Goal: Task Accomplishment & Management: Manage account settings

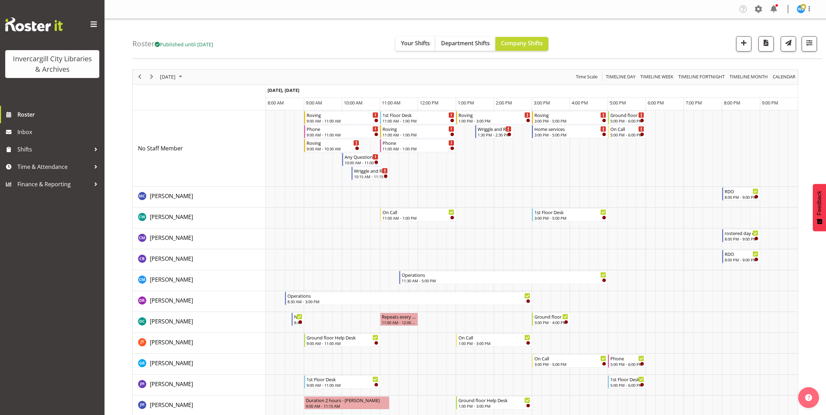
scroll to position [218, 0]
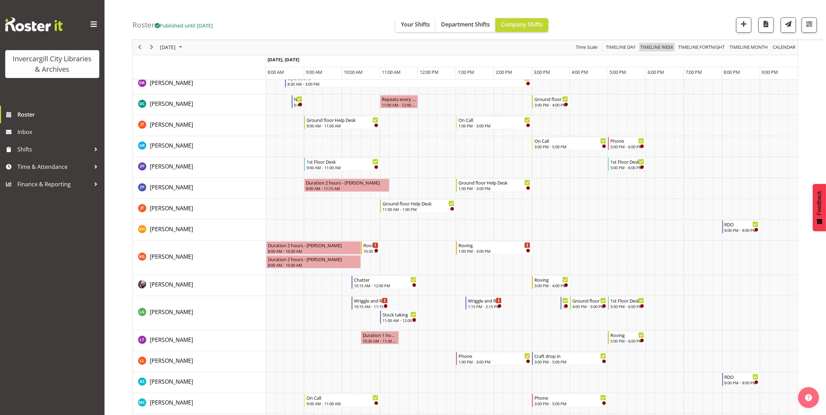
click at [657, 47] on span "Timeline Week" at bounding box center [657, 47] width 34 height 9
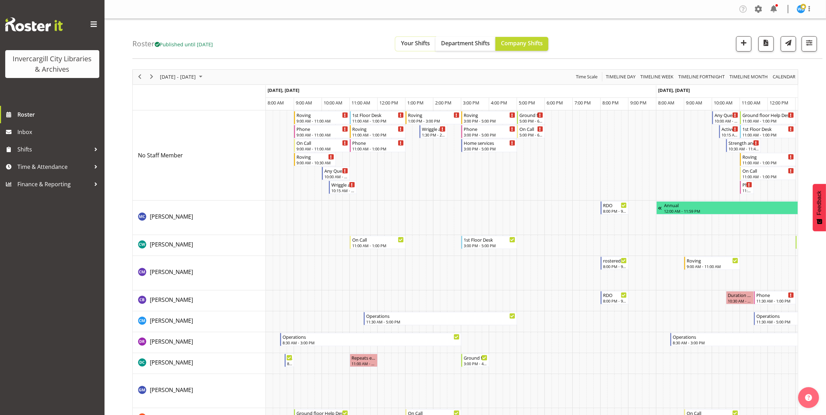
click at [414, 44] on span "Your Shifts" at bounding box center [415, 43] width 29 height 8
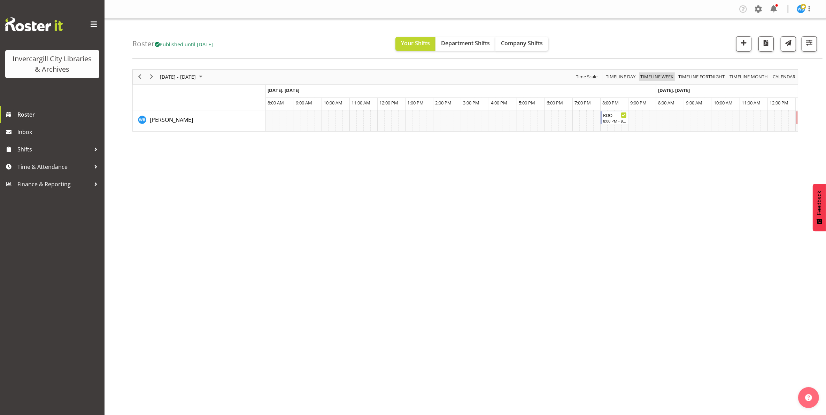
click at [660, 78] on span "Timeline Week" at bounding box center [657, 76] width 34 height 9
click at [654, 78] on span "Timeline Week" at bounding box center [657, 76] width 34 height 9
click at [701, 77] on span "Timeline Fortnight" at bounding box center [702, 76] width 48 height 9
click at [660, 77] on span "Timeline Week" at bounding box center [657, 76] width 34 height 9
click at [737, 77] on span "Timeline Month" at bounding box center [749, 76] width 40 height 9
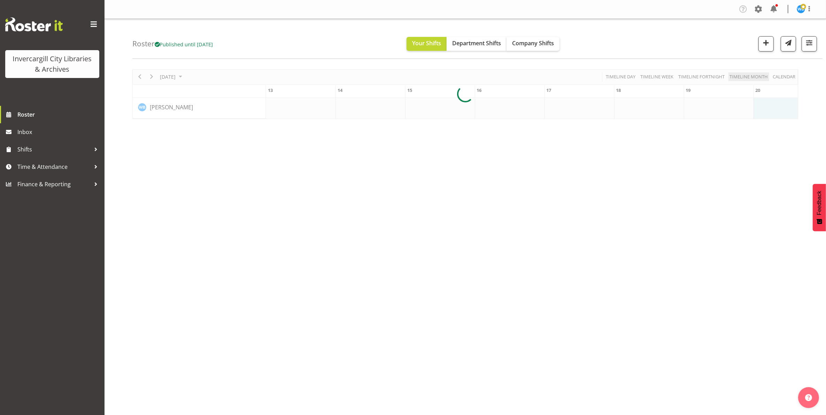
scroll to position [0, 836]
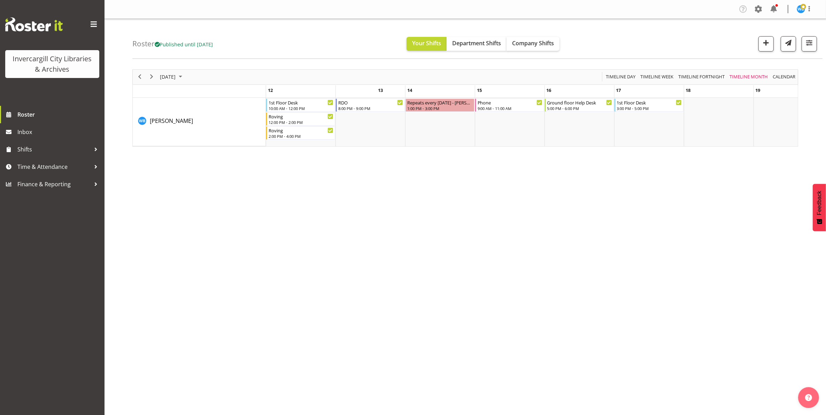
scroll to position [0, 880]
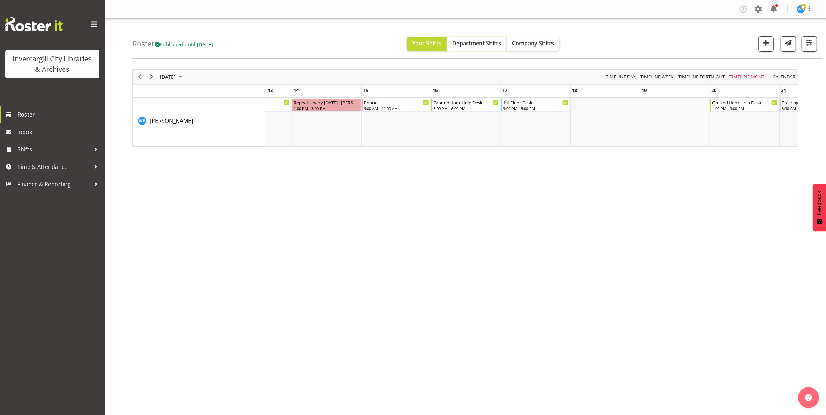
click at [481, 45] on span "Department Shifts" at bounding box center [476, 43] width 49 height 8
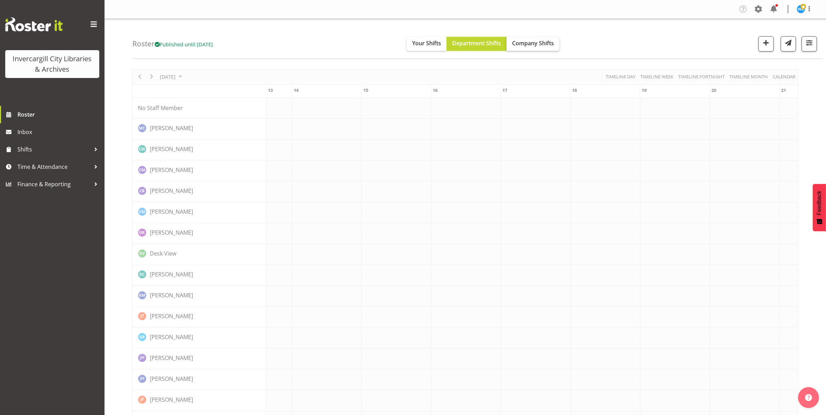
click at [539, 44] on span "Company Shifts" at bounding box center [533, 43] width 42 height 8
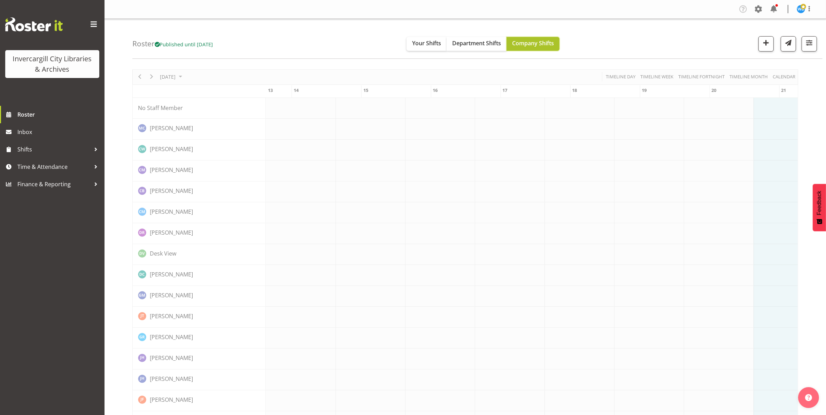
scroll to position [0, 880]
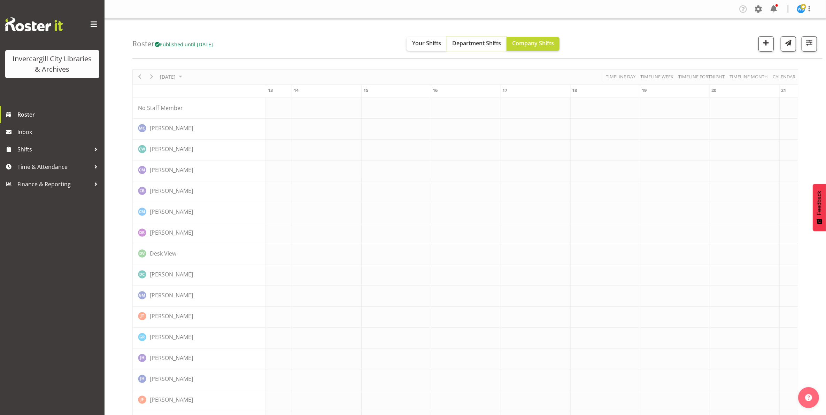
click at [480, 44] on span "Department Shifts" at bounding box center [476, 43] width 49 height 8
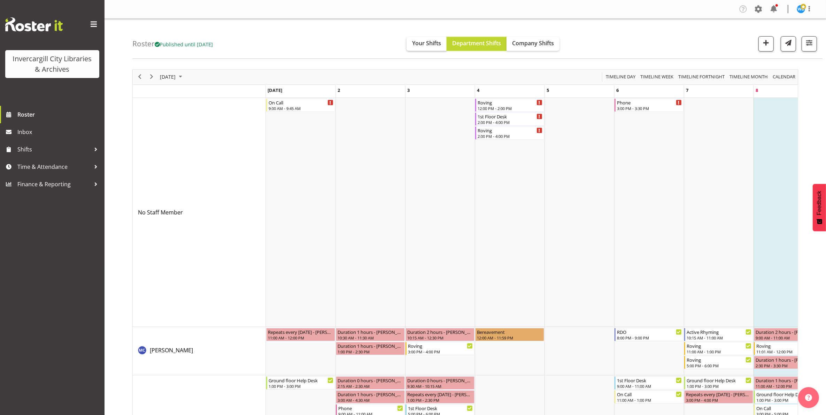
scroll to position [0, 880]
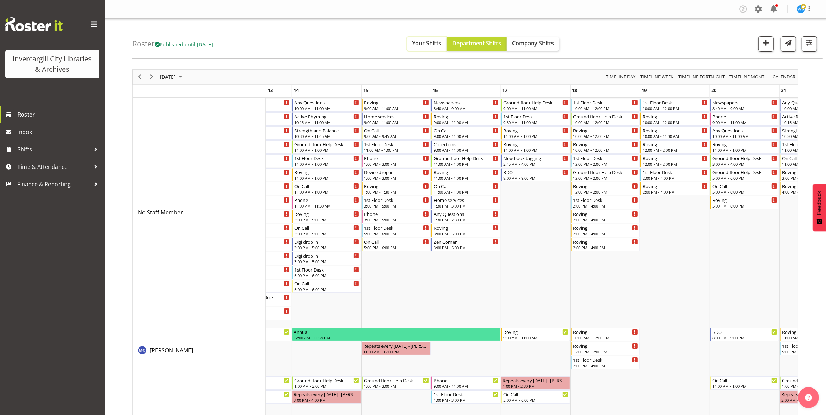
click at [436, 45] on span "Your Shifts" at bounding box center [426, 43] width 29 height 8
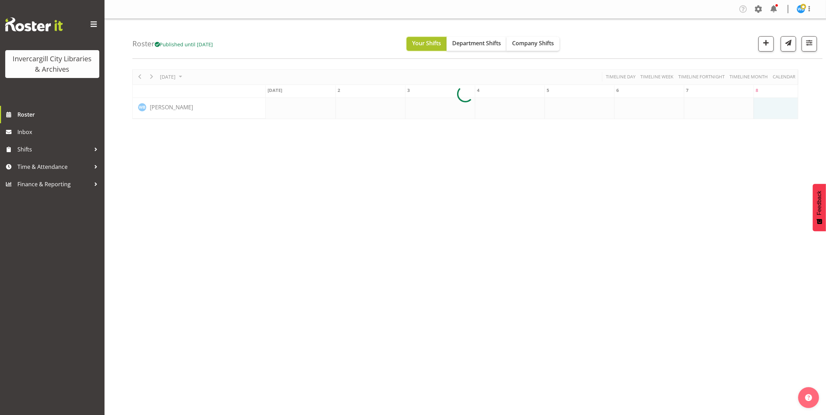
scroll to position [0, 880]
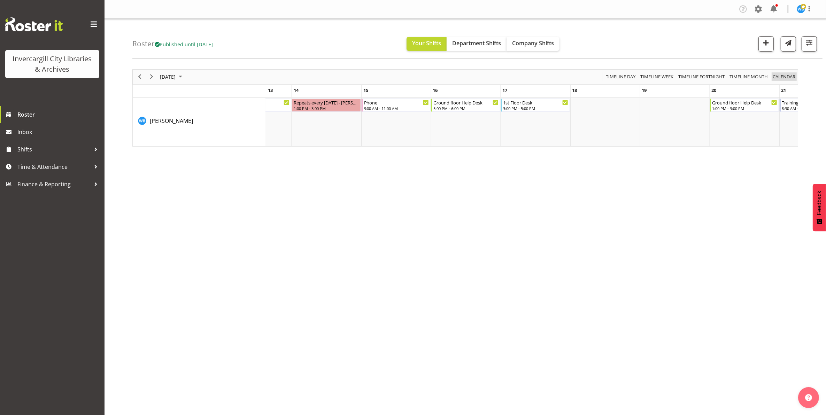
click at [787, 77] on span "calendar" at bounding box center [784, 76] width 24 height 9
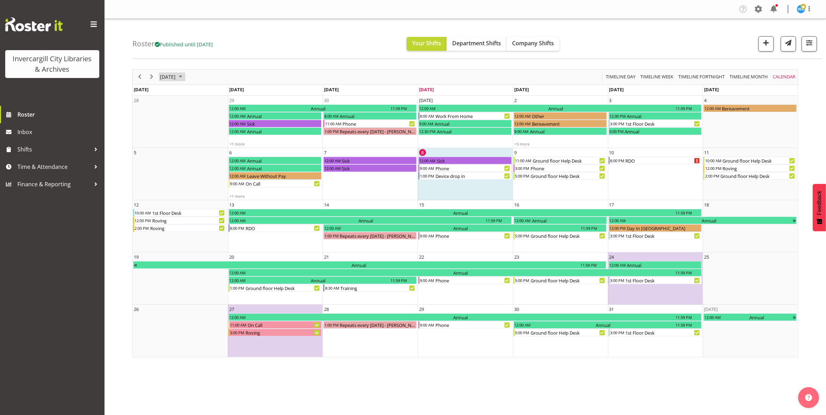
click at [167, 74] on span "October 2025" at bounding box center [167, 76] width 17 height 9
click at [173, 157] on span "Sep" at bounding box center [171, 155] width 16 height 16
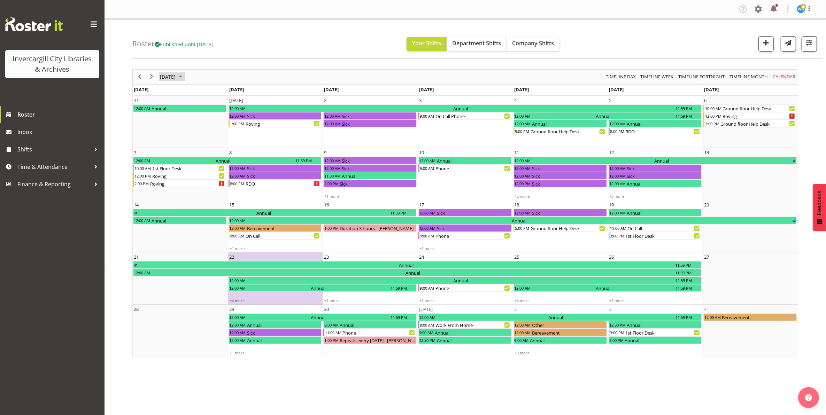
click at [176, 80] on span "September 2025" at bounding box center [167, 76] width 17 height 9
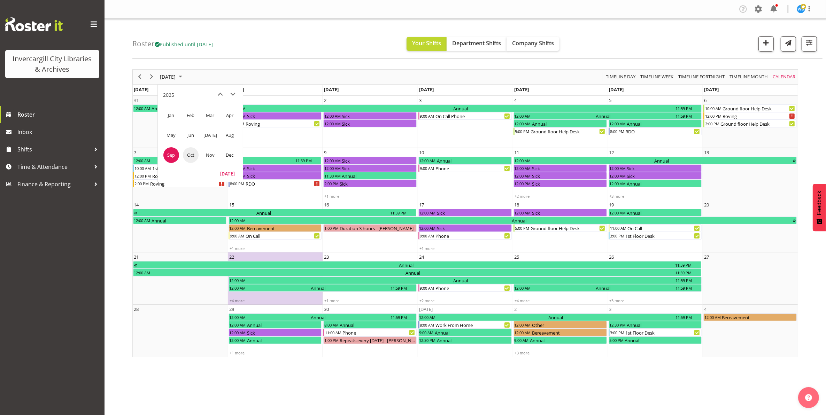
click at [192, 154] on span "Oct" at bounding box center [191, 155] width 16 height 16
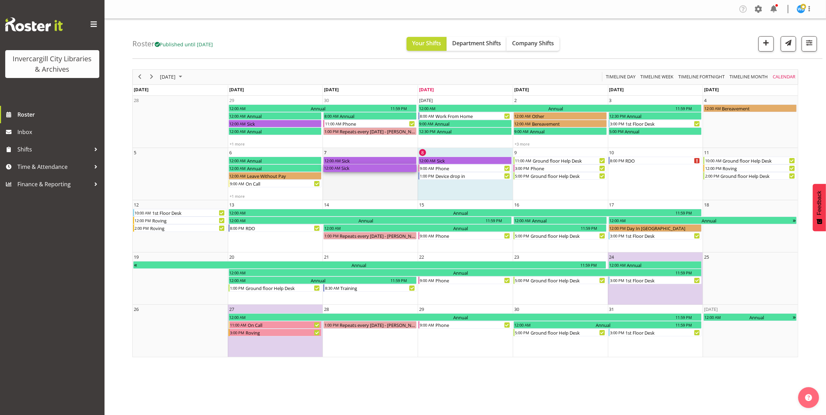
click at [345, 170] on div "Sick" at bounding box center [379, 168] width 76 height 8
click at [350, 170] on div "Sick" at bounding box center [379, 168] width 76 height 8
click at [353, 169] on div "Sick" at bounding box center [379, 168] width 76 height 8
click at [292, 170] on div "Annual" at bounding box center [284, 168] width 76 height 8
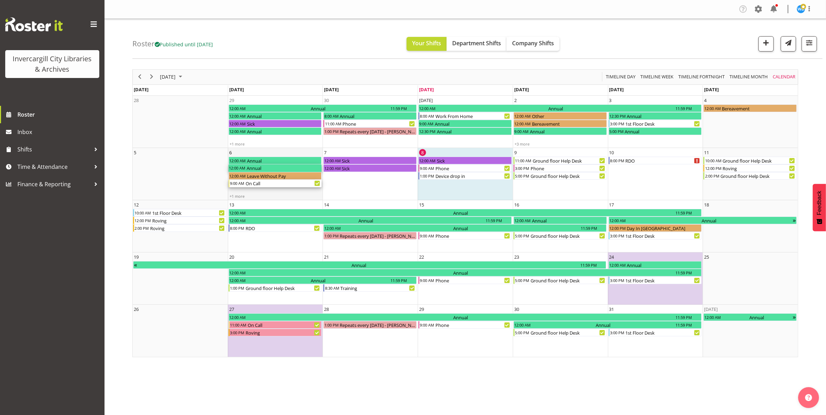
click at [286, 180] on div "On Call" at bounding box center [283, 184] width 77 height 8
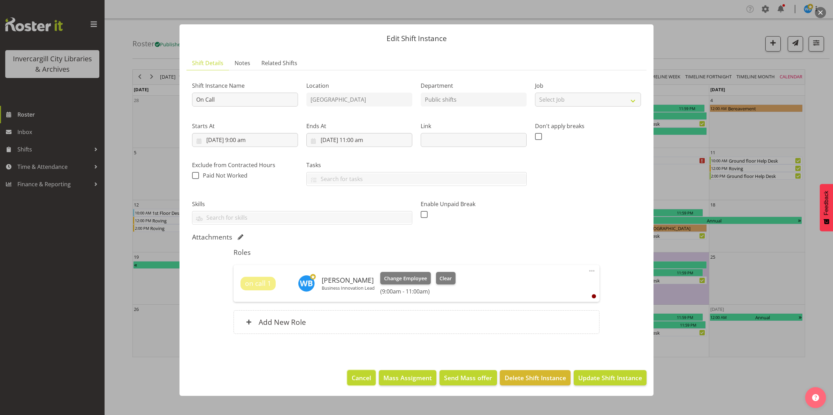
click at [361, 382] on span "Cancel" at bounding box center [361, 377] width 20 height 9
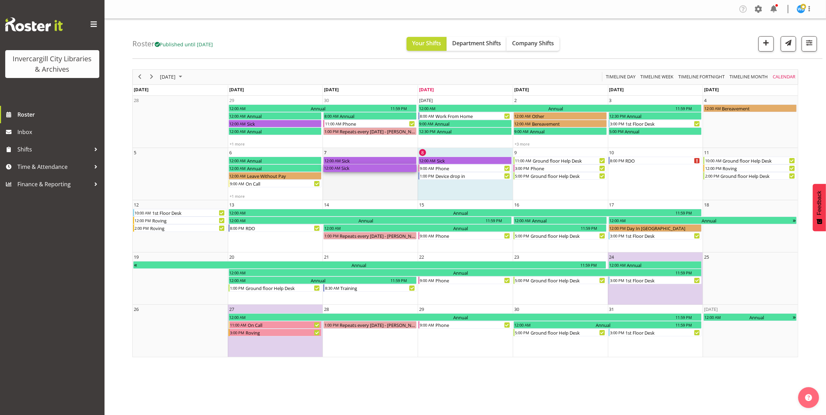
click at [383, 170] on div "Sick" at bounding box center [379, 168] width 76 height 8
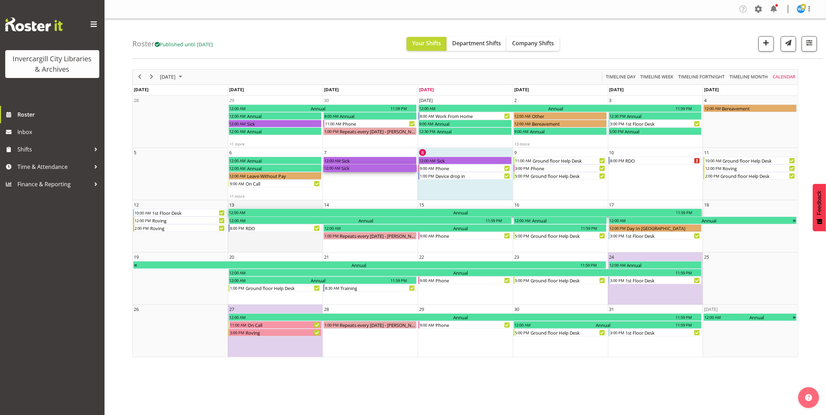
click at [456, 210] on div "Annual" at bounding box center [461, 213] width 430 height 8
click at [455, 212] on div "Annual" at bounding box center [461, 213] width 430 height 8
click at [478, 222] on div "Annual" at bounding box center [366, 221] width 240 height 8
click at [403, 212] on div "Annual" at bounding box center [461, 213] width 430 height 8
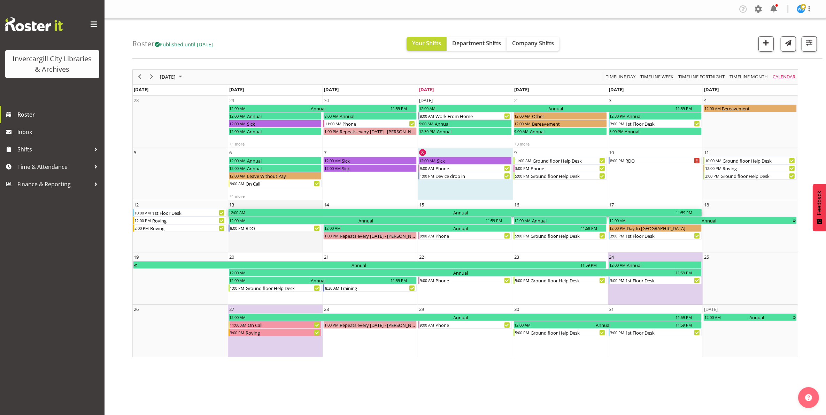
click at [403, 212] on div "Annual" at bounding box center [461, 213] width 430 height 8
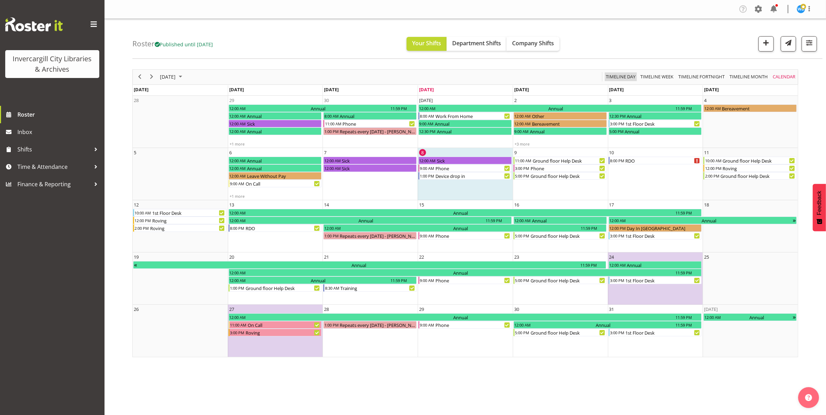
click at [615, 78] on span "Timeline Day" at bounding box center [620, 76] width 31 height 9
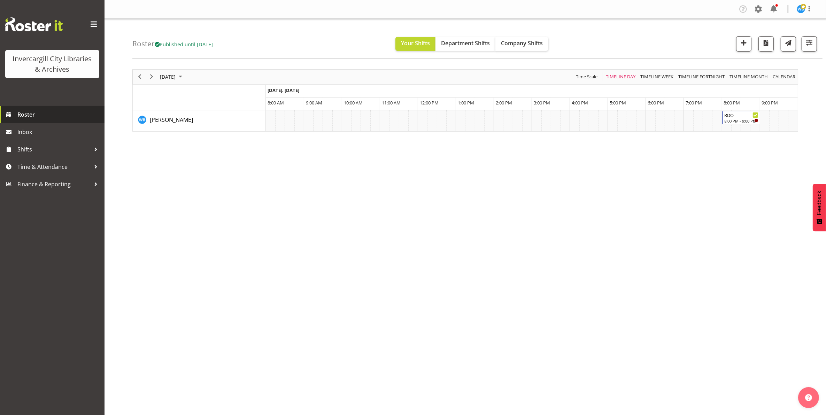
click at [21, 113] on span "Roster" at bounding box center [59, 114] width 84 height 10
click at [535, 45] on span "Company Shifts" at bounding box center [522, 43] width 42 height 8
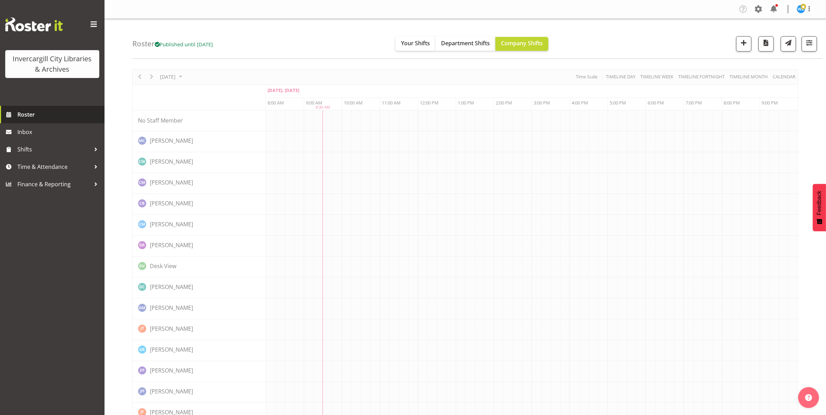
click at [30, 117] on span "Roster" at bounding box center [59, 114] width 84 height 10
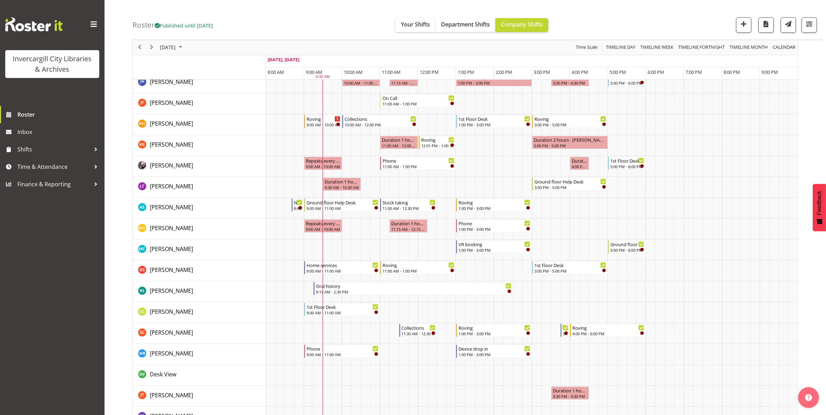
scroll to position [261, 0]
click at [480, 351] on div "Device drop in" at bounding box center [494, 347] width 72 height 7
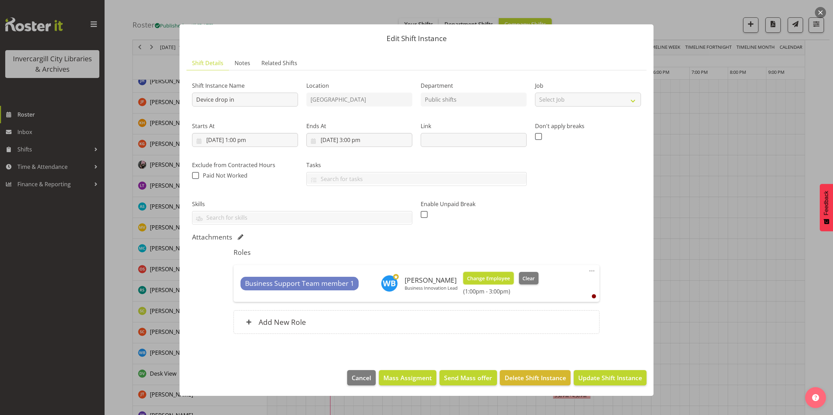
click at [487, 280] on span "Change Employee" at bounding box center [488, 279] width 43 height 8
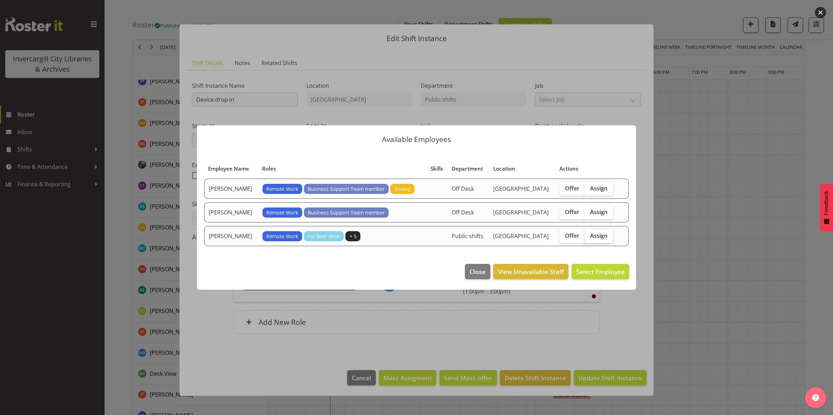
click at [595, 235] on span "Assign" at bounding box center [598, 235] width 17 height 7
click at [589, 235] on input "Assign" at bounding box center [586, 235] width 5 height 5
checkbox input "true"
click at [584, 272] on span "Assign Samuel Carter" at bounding box center [589, 272] width 70 height 8
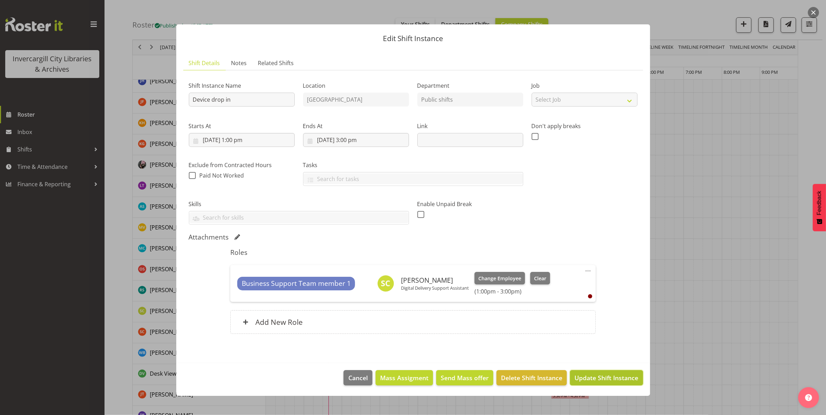
click at [597, 380] on span "Update Shift Instance" at bounding box center [606, 377] width 64 height 9
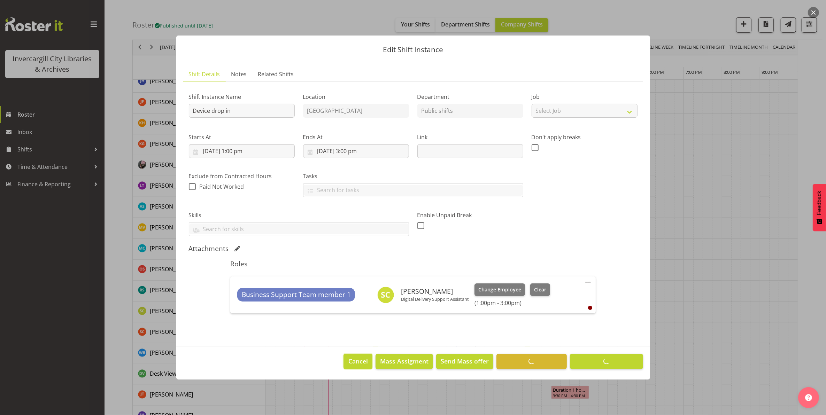
click at [358, 362] on span "Cancel" at bounding box center [358, 361] width 20 height 9
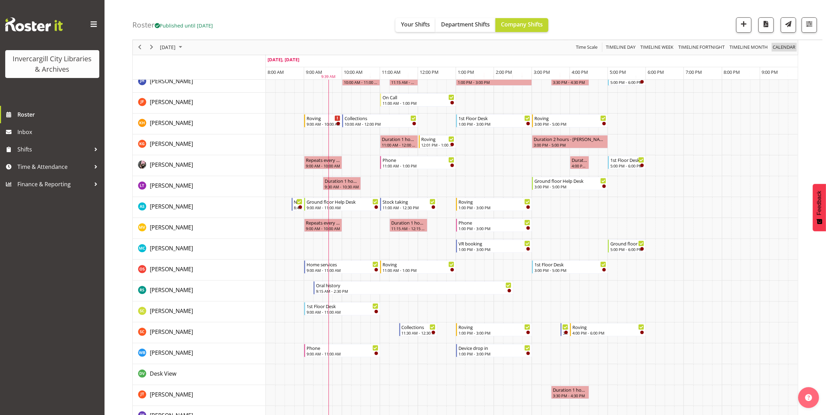
click at [779, 49] on span "calendar" at bounding box center [784, 47] width 24 height 9
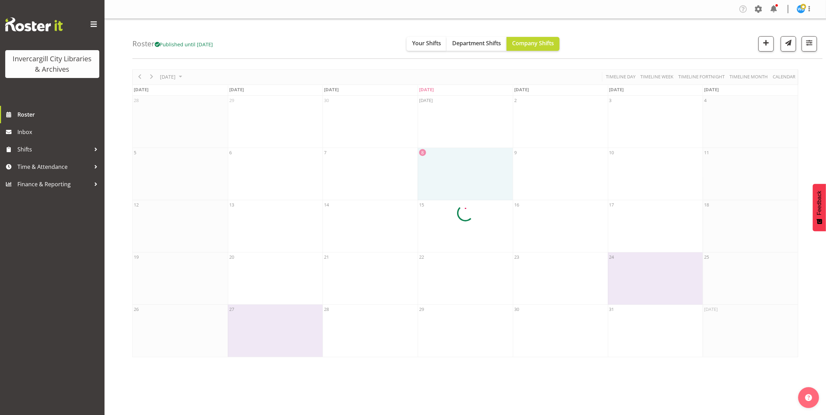
scroll to position [0, 0]
click at [429, 44] on span "Your Shifts" at bounding box center [426, 43] width 29 height 8
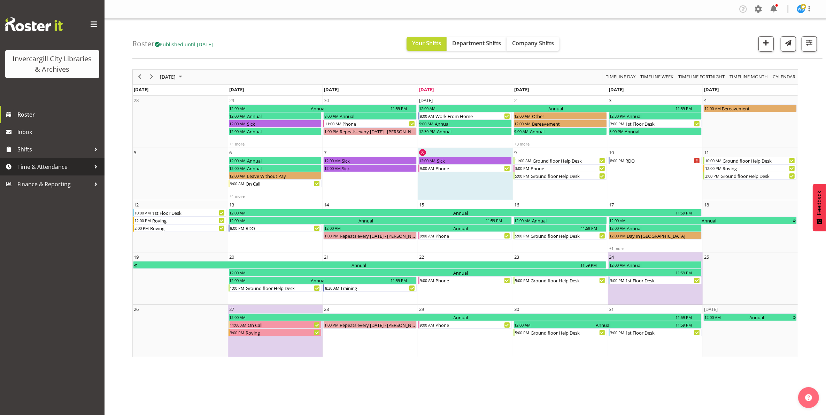
click at [37, 169] on span "Time & Attendance" at bounding box center [53, 167] width 73 height 10
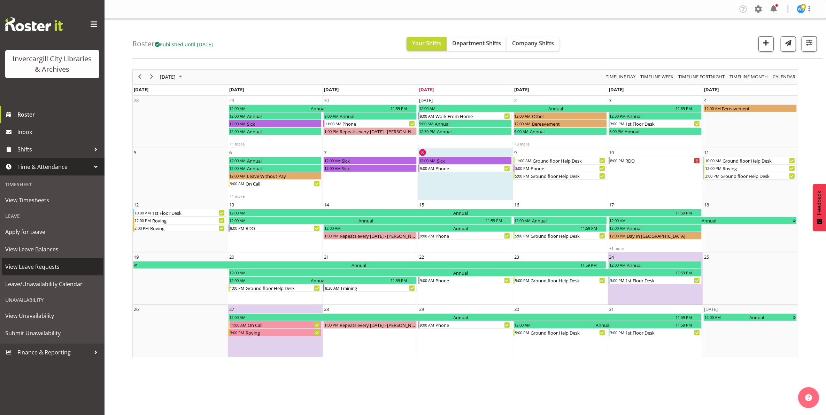
click at [51, 267] on span "View Leave Requests" at bounding box center [52, 267] width 94 height 10
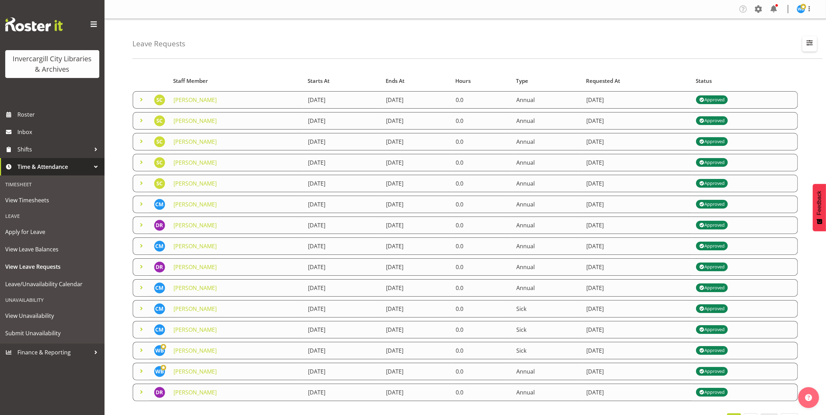
click at [810, 44] on span "button" at bounding box center [809, 42] width 9 height 9
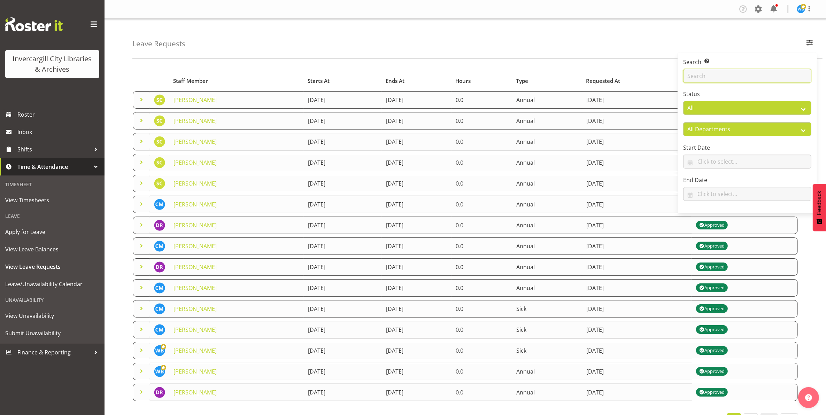
click at [750, 74] on input "text" at bounding box center [747, 76] width 128 height 14
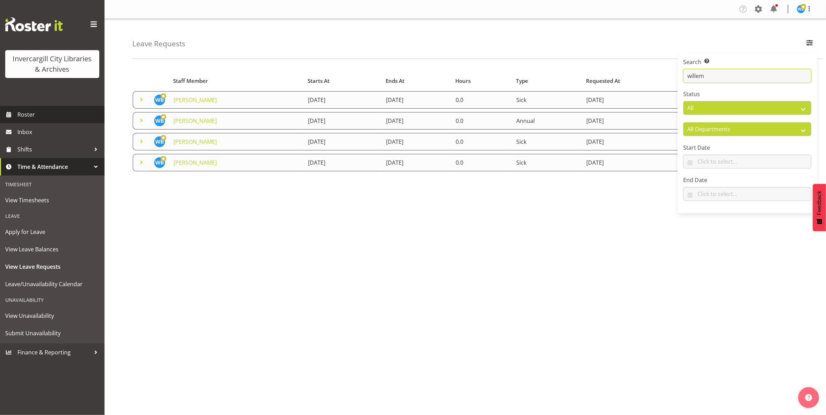
type input "willem"
click at [35, 116] on span "Roster" at bounding box center [59, 114] width 84 height 10
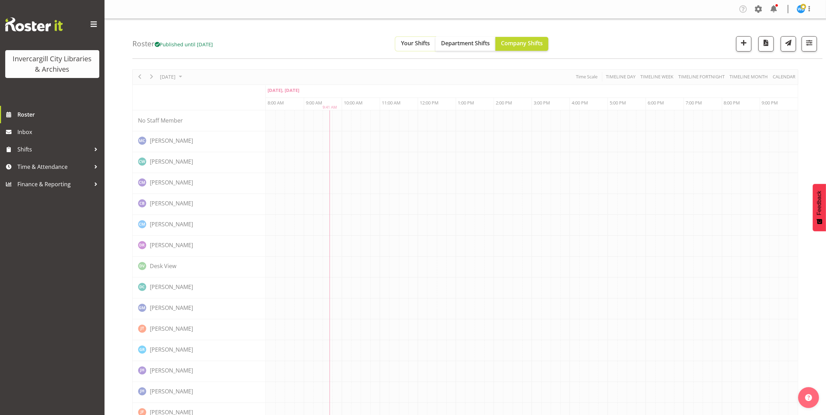
drag, startPoint x: 0, startPoint y: 0, endPoint x: 412, endPoint y: 44, distance: 414.5
click at [412, 44] on span "Your Shifts" at bounding box center [415, 43] width 29 height 8
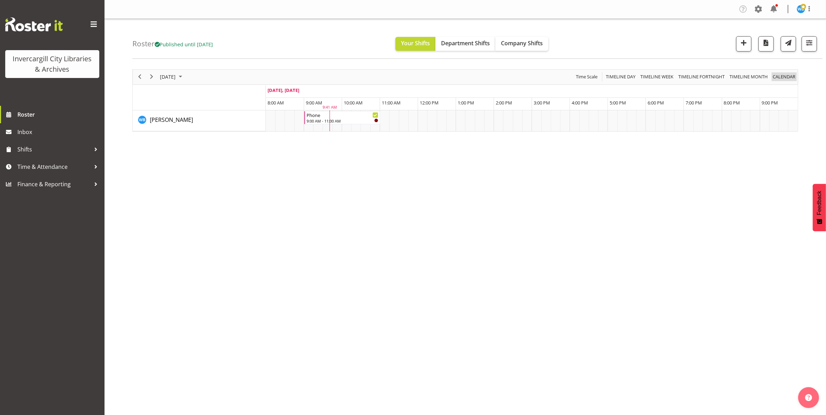
click at [781, 78] on span "calendar" at bounding box center [784, 76] width 24 height 9
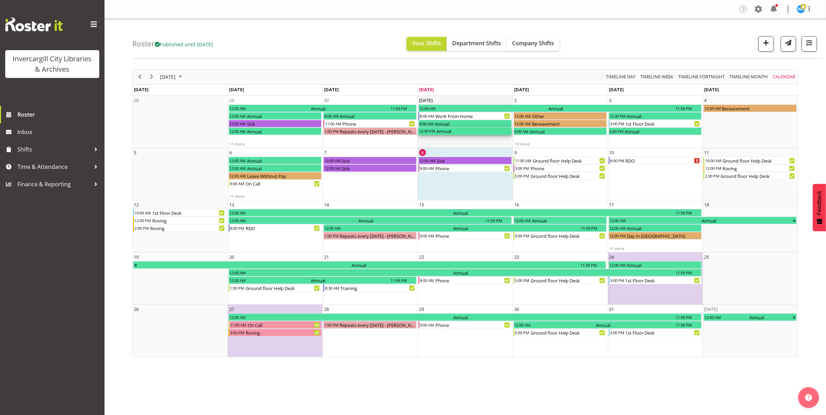
click at [464, 131] on div "Annual" at bounding box center [474, 131] width 76 height 8
click at [462, 125] on div "Annual" at bounding box center [473, 124] width 78 height 8
click at [459, 109] on div "Annual" at bounding box center [556, 109] width 240 height 8
click at [617, 77] on span "Timeline Day" at bounding box center [620, 76] width 31 height 9
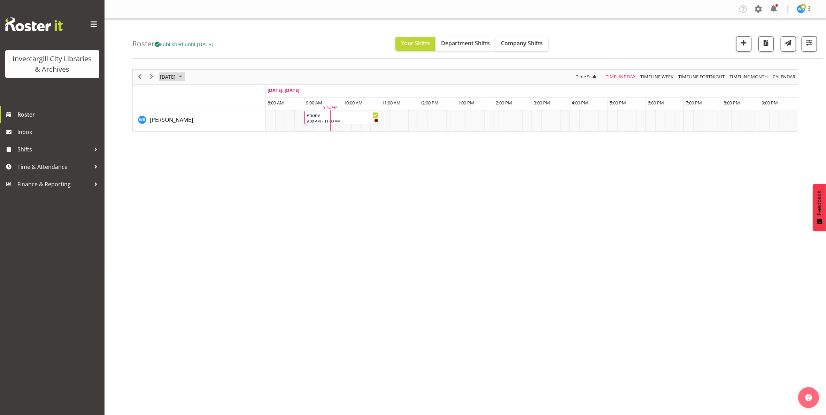
click at [173, 74] on span "[DATE]" at bounding box center [167, 76] width 17 height 9
click at [201, 119] on span "1" at bounding box center [200, 118] width 10 height 10
click at [580, 77] on span "Time Scale" at bounding box center [586, 76] width 23 height 9
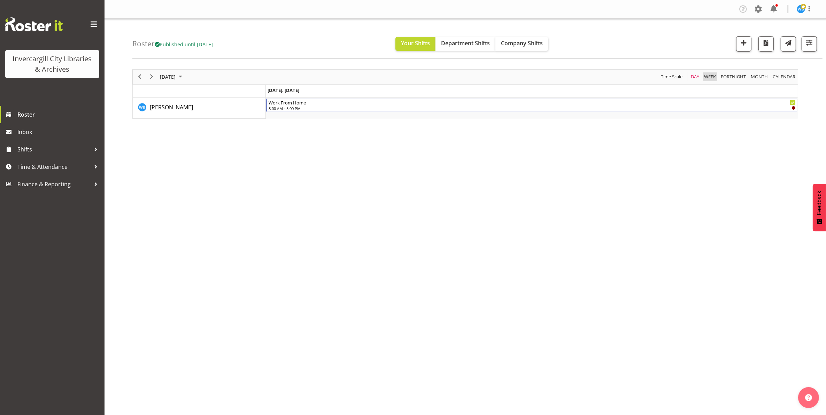
click at [711, 77] on span "Week" at bounding box center [709, 76] width 13 height 9
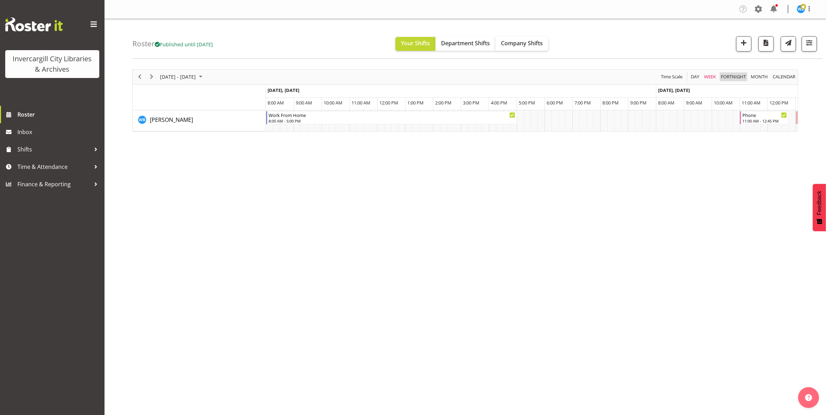
click at [733, 78] on span "Fortnight" at bounding box center [733, 76] width 26 height 9
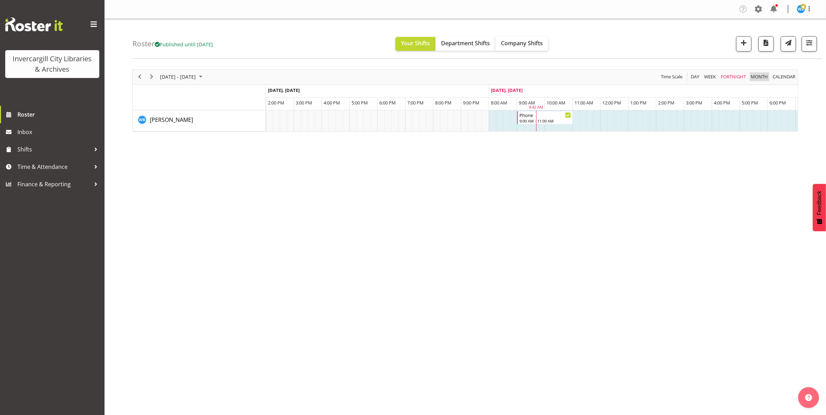
click at [758, 78] on span "Month" at bounding box center [759, 76] width 18 height 9
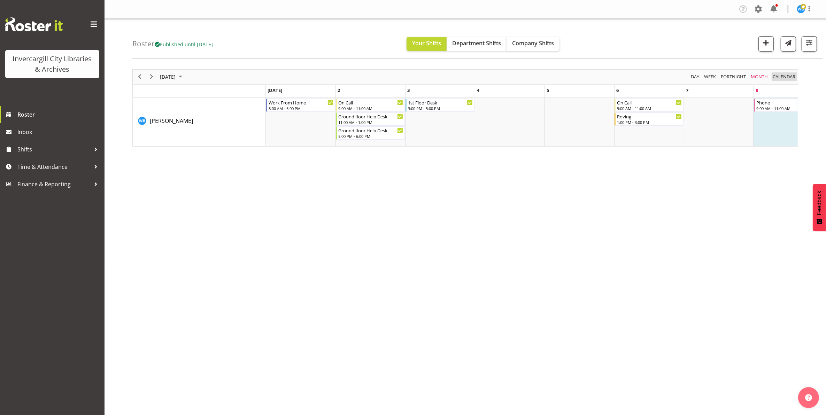
click at [778, 80] on span "calendar" at bounding box center [784, 76] width 24 height 9
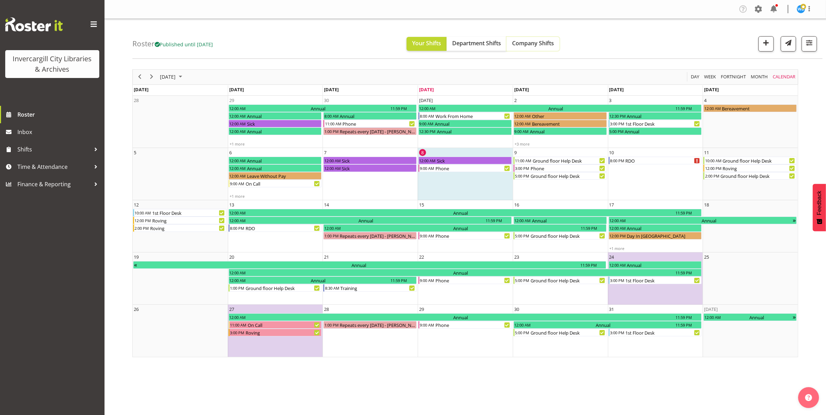
click at [547, 41] on span "Company Shifts" at bounding box center [533, 43] width 42 height 8
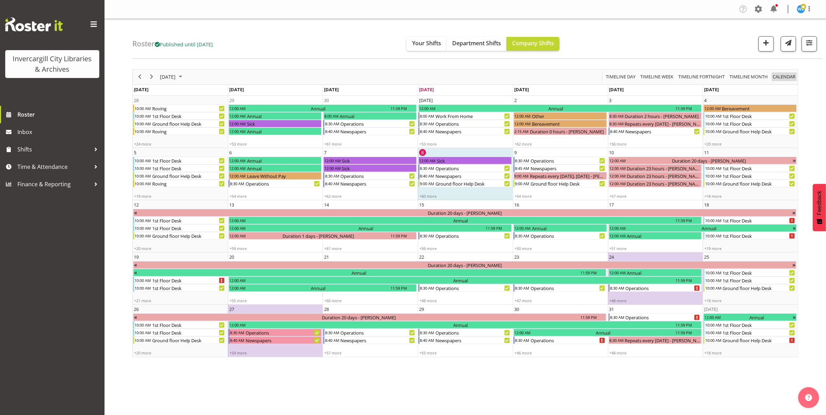
click at [782, 78] on span "calendar" at bounding box center [784, 76] width 24 height 9
click at [436, 45] on span "Your Shifts" at bounding box center [426, 43] width 29 height 8
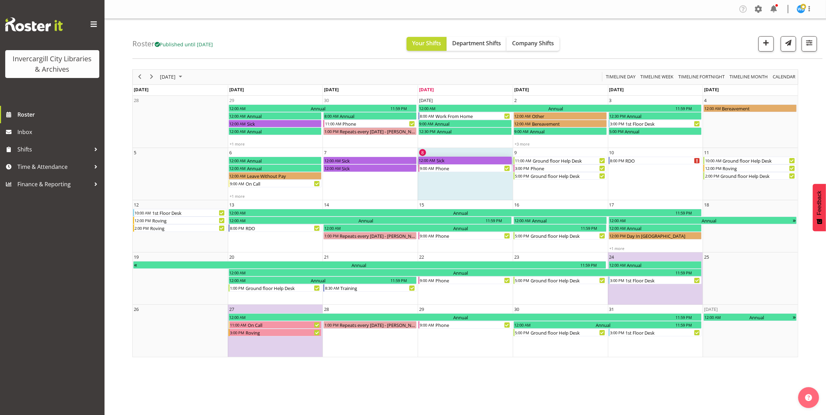
click at [457, 161] on div "Sick" at bounding box center [474, 161] width 76 height 8
click at [401, 162] on div "Sick" at bounding box center [379, 161] width 76 height 8
click at [401, 169] on div "Sick" at bounding box center [379, 168] width 76 height 8
click at [27, 115] on span "Roster" at bounding box center [59, 114] width 84 height 10
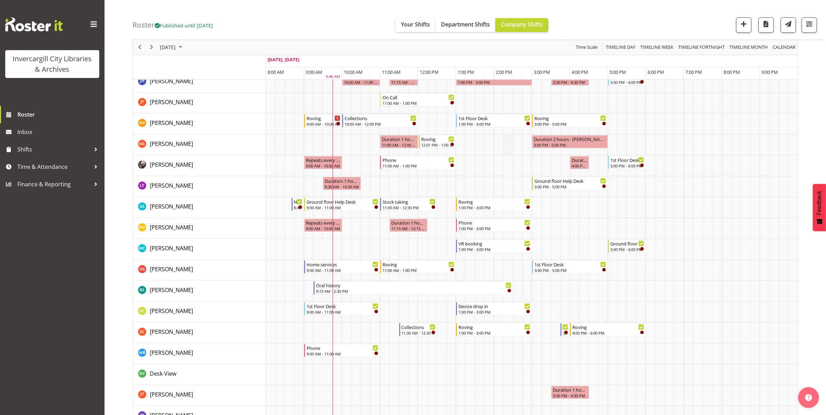
scroll to position [305, 0]
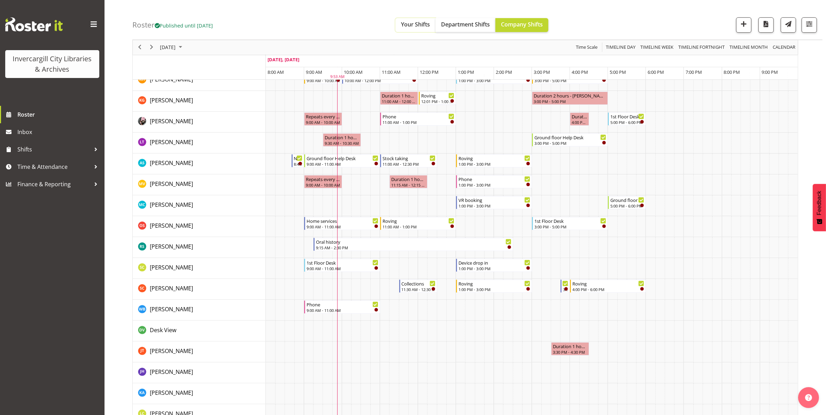
click at [413, 28] on span "Your Shifts" at bounding box center [415, 25] width 29 height 8
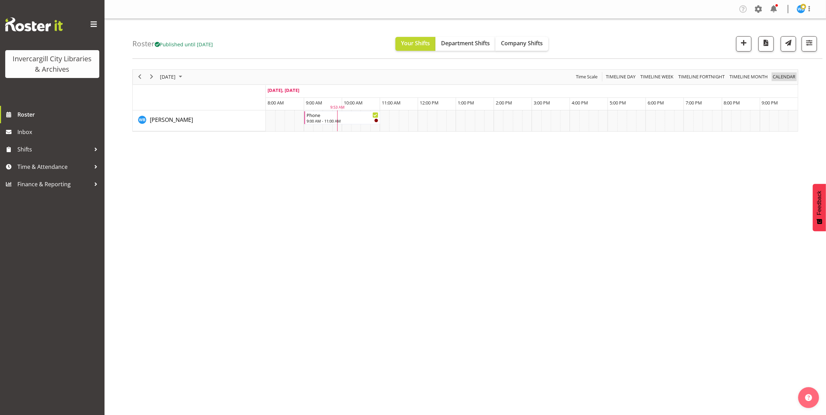
click at [782, 79] on span "calendar" at bounding box center [784, 76] width 24 height 9
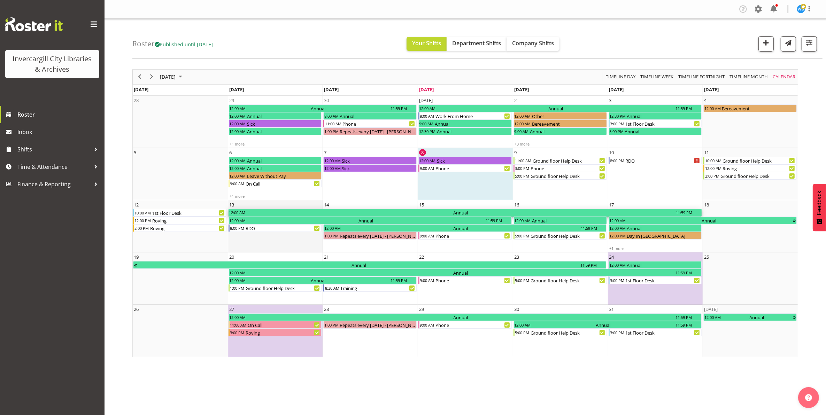
click at [244, 211] on div "12:00 AM" at bounding box center [237, 213] width 17 height 8
click at [248, 218] on div "Annual" at bounding box center [366, 221] width 240 height 8
click at [248, 214] on div "Annual" at bounding box center [461, 213] width 430 height 8
click at [548, 222] on div "Annual" at bounding box center [569, 221] width 76 height 8
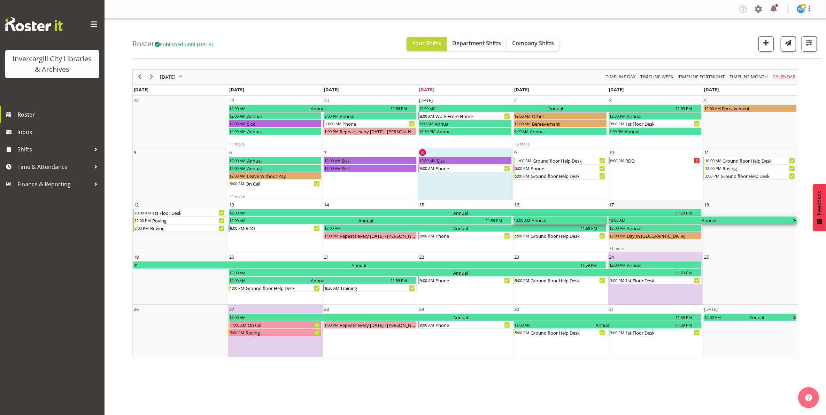
click at [622, 222] on div "12:00 AM" at bounding box center [617, 221] width 17 height 8
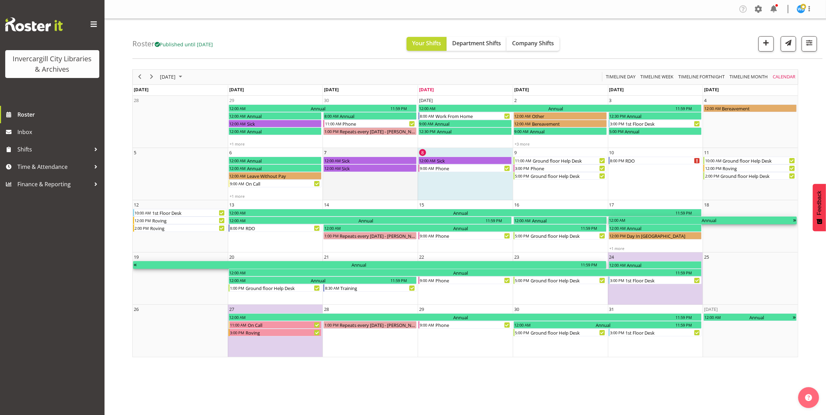
click at [382, 187] on td "7 12:00 AM Sick 12:00 AM Sick" at bounding box center [370, 174] width 95 height 52
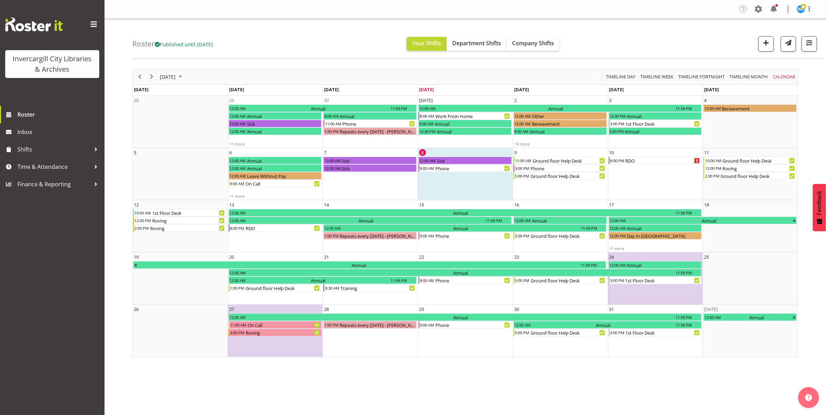
click at [453, 192] on td "8 12:00 AM Sick 9:00 AM Phone" at bounding box center [465, 174] width 95 height 52
click at [274, 350] on td "27 12:00 AM Annual 11:59 PM 11:00 AM On Call 3:00 PM Roving" at bounding box center [275, 331] width 95 height 52
click at [649, 290] on td "24 12:00 AM Annual 3:00 PM 1st Floor Desk" at bounding box center [655, 279] width 95 height 52
click at [296, 345] on td "27 12:00 AM Annual 11:59 PM 11:00 AM On Call 3:00 PM Roving" at bounding box center [275, 331] width 95 height 52
click at [629, 293] on td "24 12:00 AM Annual 3:00 PM 1st Floor Desk" at bounding box center [655, 279] width 95 height 52
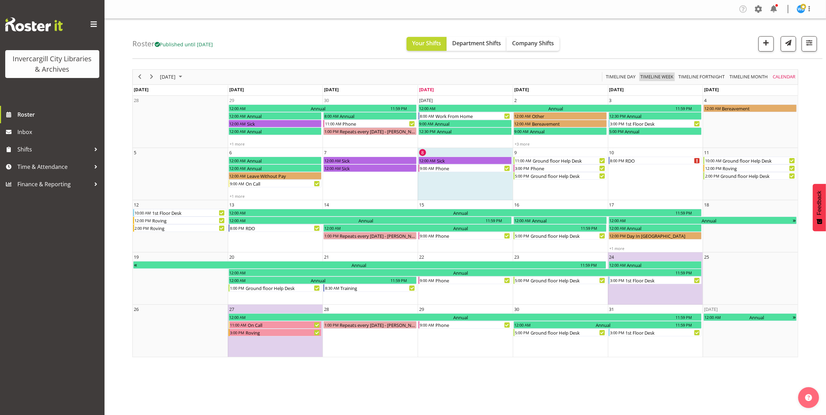
click at [654, 78] on span "Timeline Week" at bounding box center [657, 76] width 34 height 9
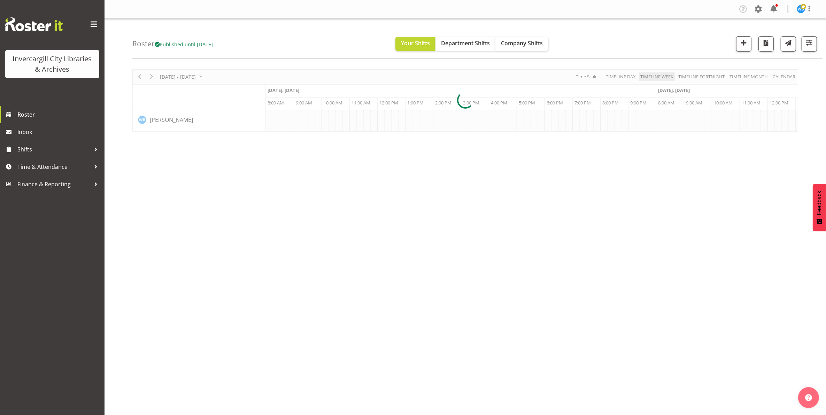
scroll to position [0, 948]
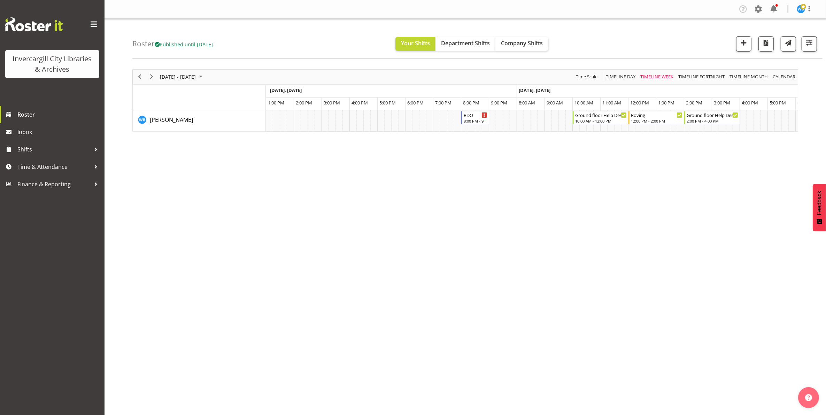
scroll to position [0, 1707]
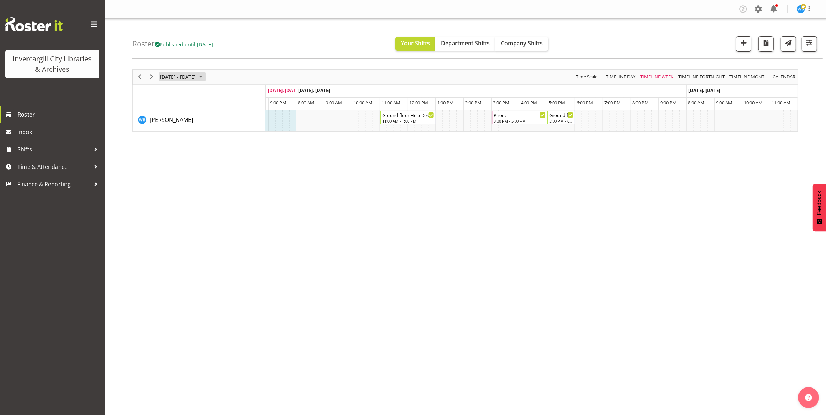
click at [183, 77] on span "[DATE] - [DATE]" at bounding box center [177, 76] width 37 height 9
click at [179, 167] on span "28" at bounding box center [178, 166] width 10 height 10
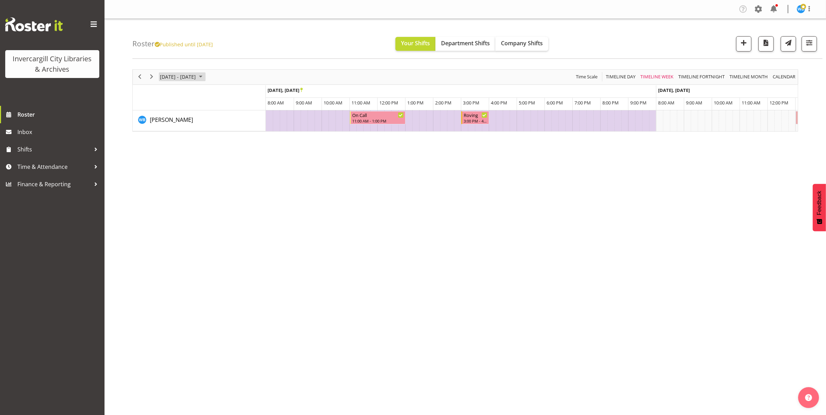
click at [189, 77] on span "Oct 27 - Nov 02, 2025" at bounding box center [177, 76] width 37 height 9
click at [187, 154] on span "22" at bounding box center [189, 154] width 10 height 10
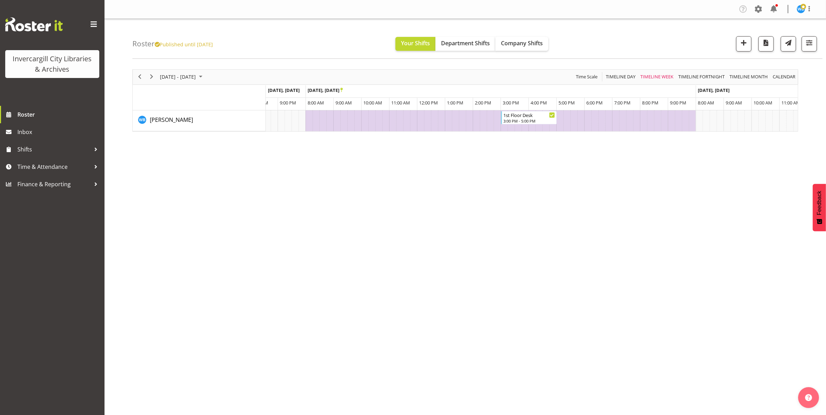
click at [405, 121] on td "Timeline Week of October 22, 2025" at bounding box center [406, 120] width 7 height 21
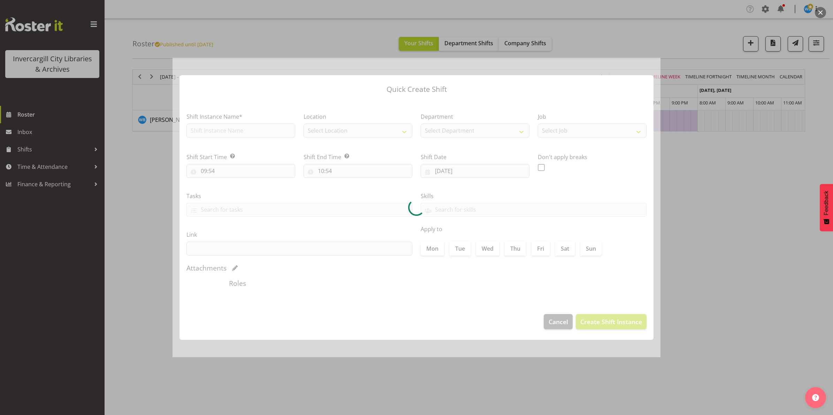
type input "11:30"
type input "11:45"
type input "24/10/2025"
checkbox input "true"
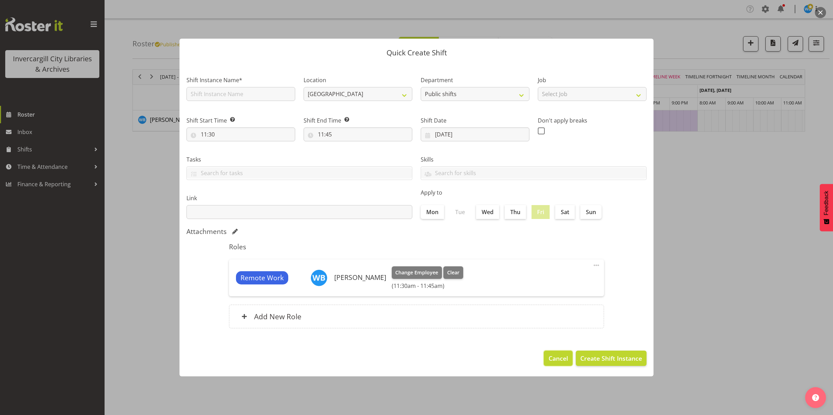
click at [550, 361] on span "Cancel" at bounding box center [558, 358] width 20 height 9
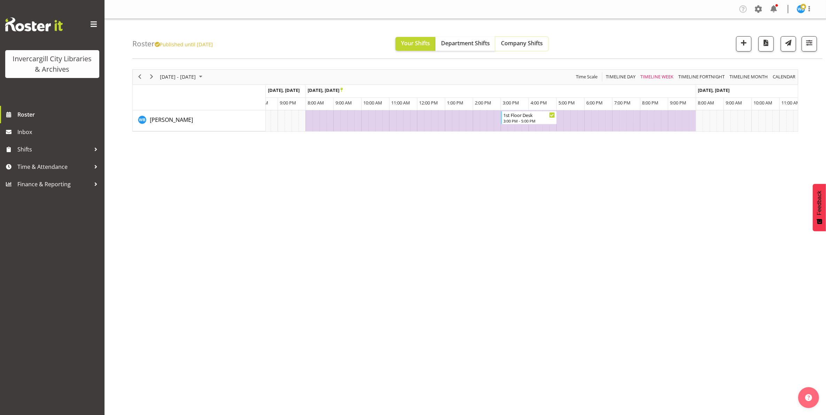
click at [523, 44] on span "Company Shifts" at bounding box center [522, 43] width 42 height 8
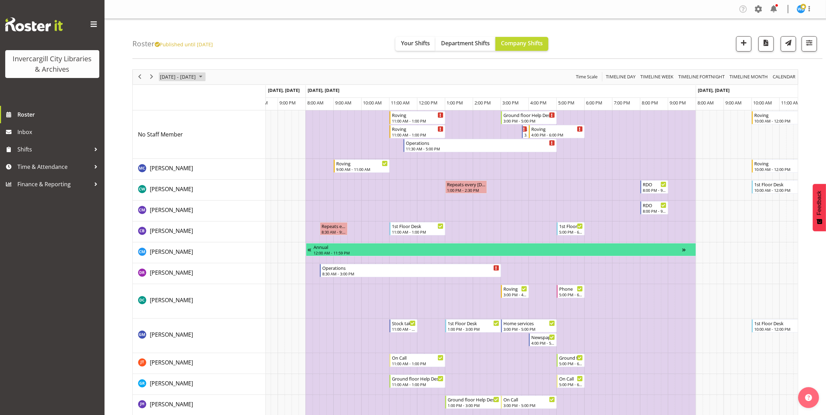
click at [175, 76] on span "October 20 - 26, 2025" at bounding box center [177, 76] width 37 height 9
click at [201, 133] on span "9" at bounding box center [200, 130] width 10 height 10
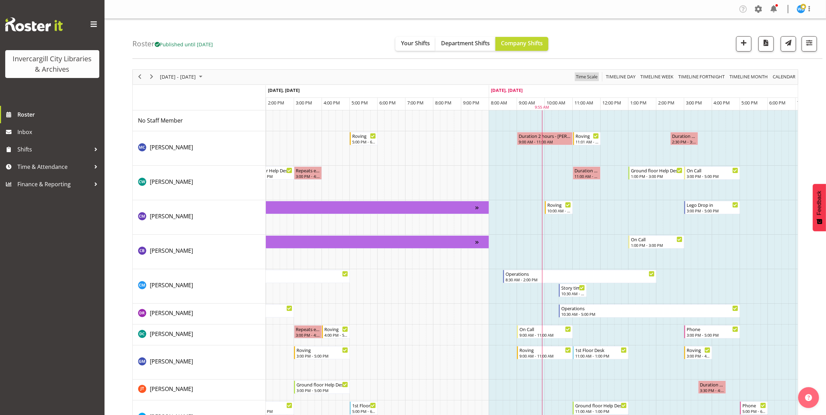
click at [587, 79] on span "Time Scale" at bounding box center [586, 76] width 23 height 9
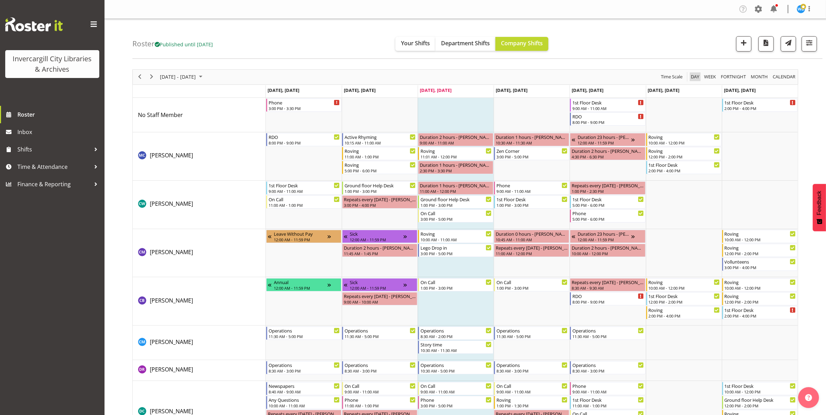
click at [695, 80] on span "Day" at bounding box center [695, 76] width 10 height 9
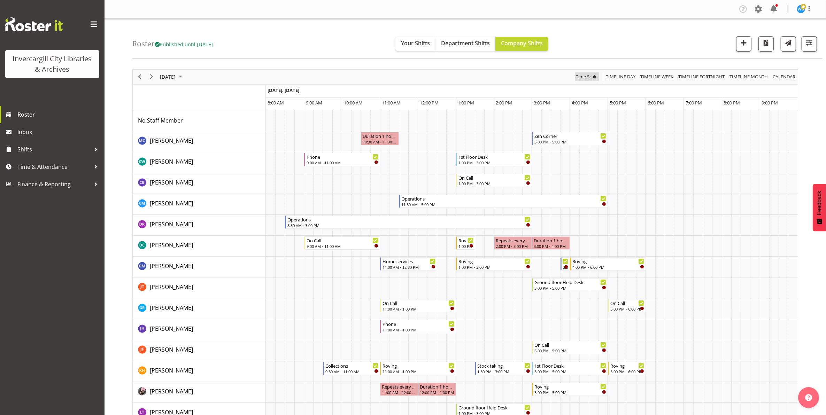
click at [585, 79] on span "Time Scale" at bounding box center [586, 76] width 23 height 9
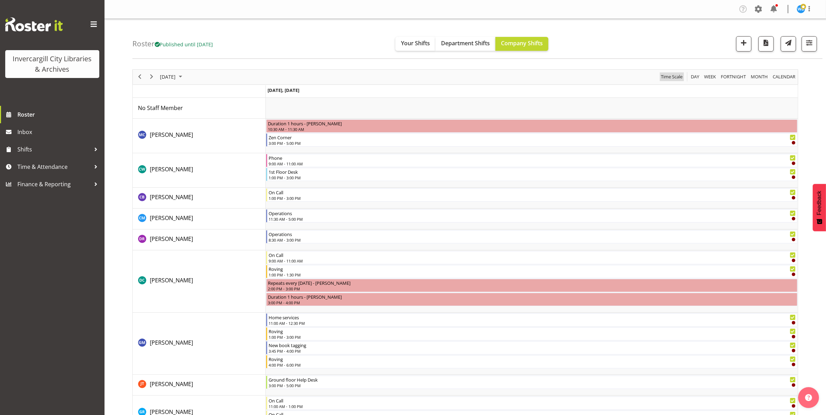
click at [667, 78] on span "Time Scale" at bounding box center [671, 76] width 23 height 9
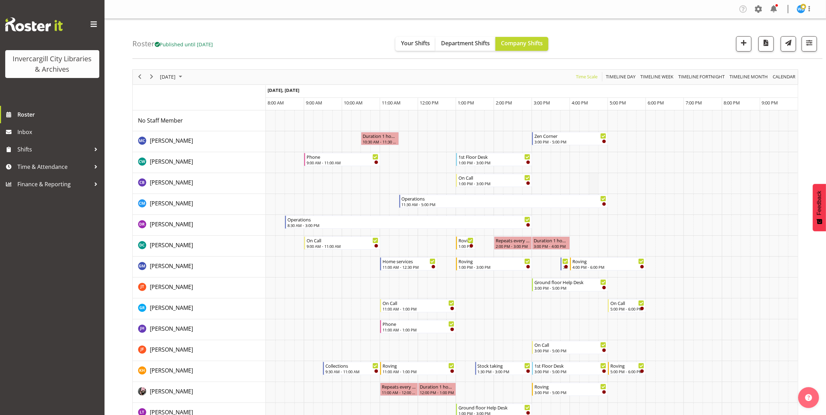
click at [590, 187] on td "Timeline Day of October 9, 2025" at bounding box center [593, 183] width 9 height 21
click at [593, 183] on td "Timeline Day of October 9, 2025" at bounding box center [593, 183] width 9 height 21
click at [615, 78] on span "Timeline Day" at bounding box center [620, 76] width 31 height 9
click at [584, 79] on span "Time Scale" at bounding box center [586, 76] width 23 height 9
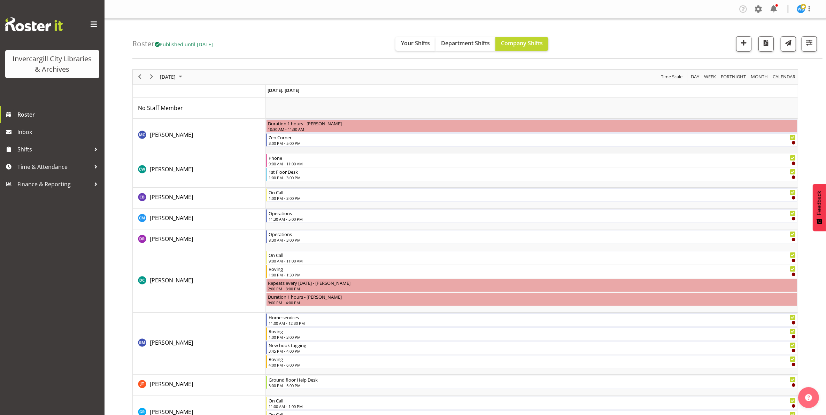
click at [397, 150] on td "Timeline Day of October 9, 2025" at bounding box center [532, 136] width 532 height 34
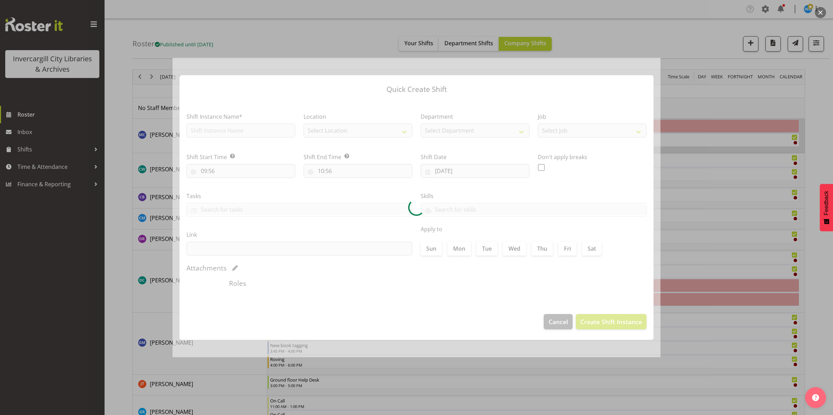
type input "09/10/2025"
checkbox input "true"
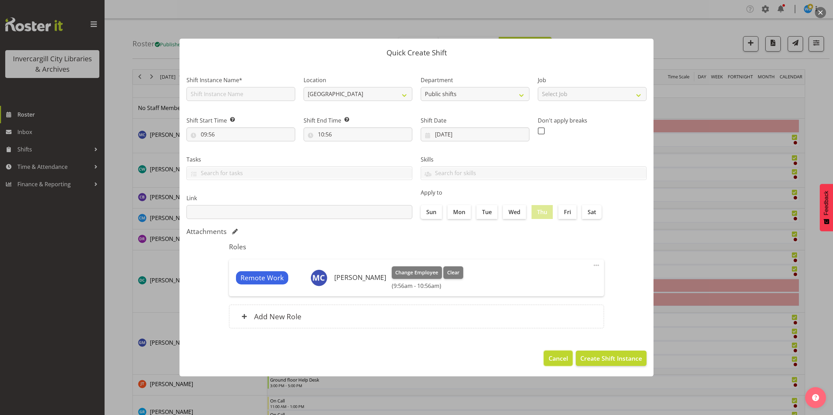
click at [554, 359] on span "Cancel" at bounding box center [558, 358] width 20 height 9
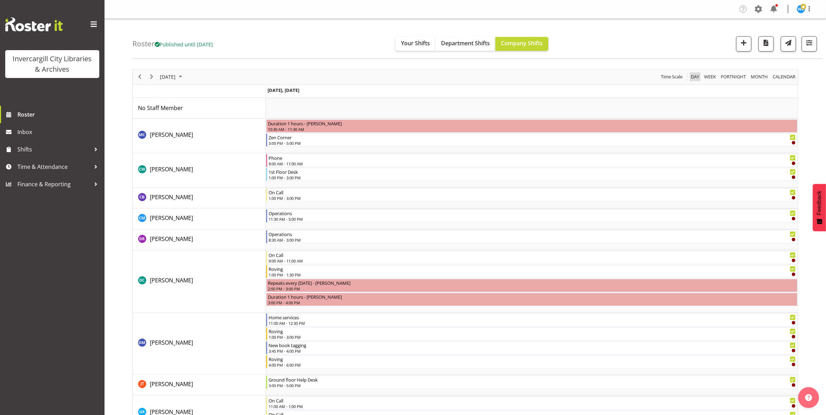
click at [691, 79] on span "Day" at bounding box center [695, 76] width 10 height 9
click at [673, 78] on span "Time Scale" at bounding box center [671, 76] width 23 height 9
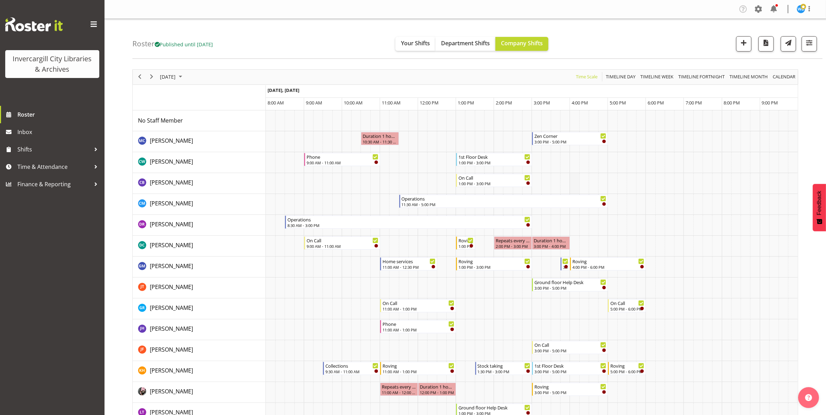
click at [575, 181] on td "Timeline Day of October 9, 2025" at bounding box center [574, 183] width 9 height 21
click at [567, 181] on td "Timeline Day of October 9, 2025" at bounding box center [564, 183] width 9 height 21
click at [575, 182] on td "Timeline Day of October 9, 2025" at bounding box center [574, 183] width 9 height 21
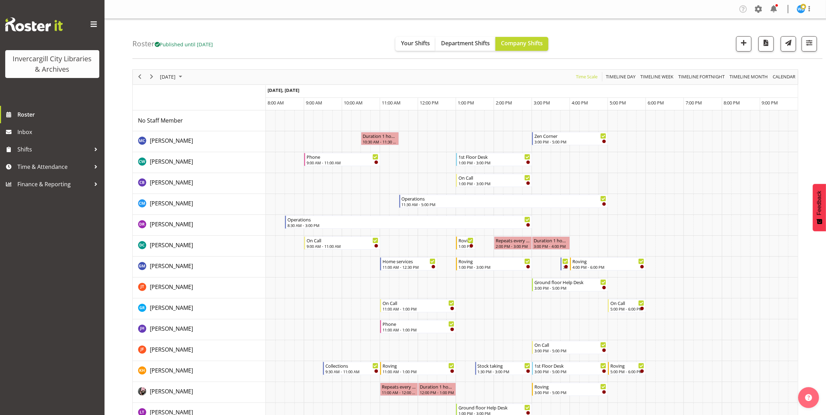
click at [606, 181] on td "Timeline Day of October 9, 2025" at bounding box center [602, 183] width 9 height 21
click at [613, 181] on td "Timeline Day of October 9, 2025" at bounding box center [612, 183] width 9 height 21
click at [409, 44] on span "Your Shifts" at bounding box center [415, 43] width 29 height 8
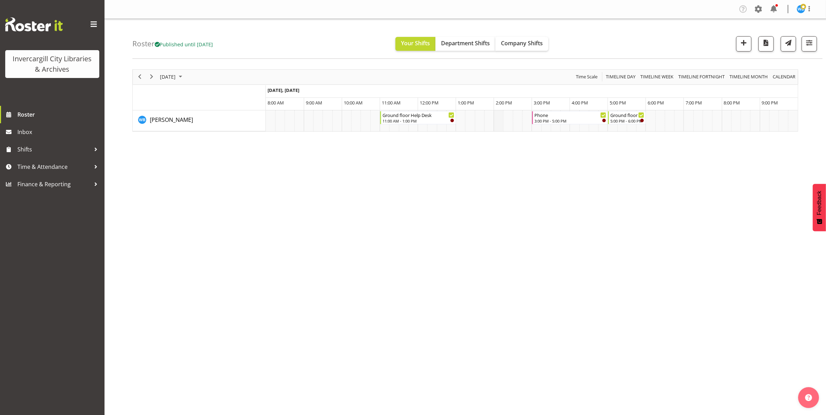
click at [499, 121] on td "Timeline Day of October 9, 2025" at bounding box center [498, 120] width 9 height 21
click at [615, 79] on span "Timeline Day" at bounding box center [620, 76] width 31 height 9
click at [584, 79] on span "Time Scale" at bounding box center [586, 76] width 23 height 9
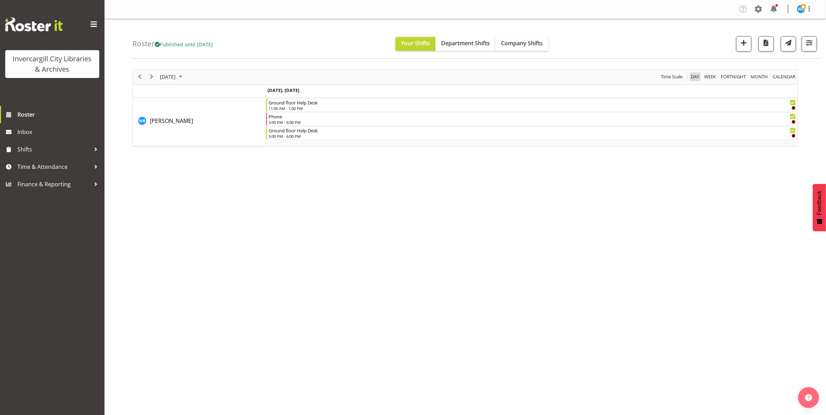
click at [693, 75] on span "Day" at bounding box center [695, 76] width 10 height 9
click at [675, 78] on span "Time Scale" at bounding box center [671, 76] width 23 height 9
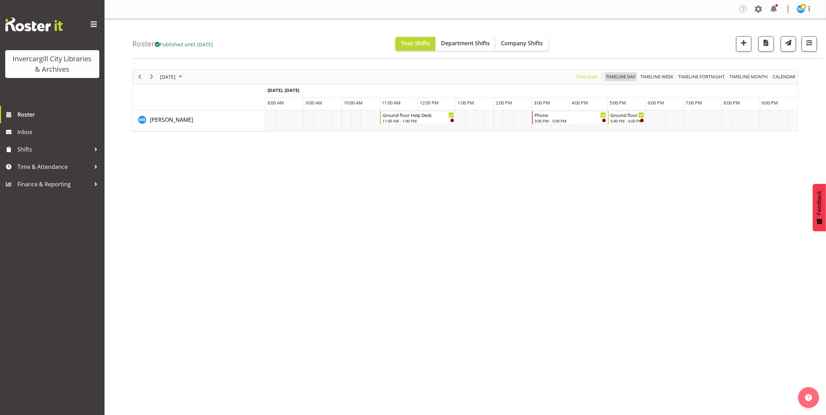
click at [623, 78] on span "Timeline Day" at bounding box center [620, 76] width 31 height 9
click at [584, 78] on span "Time Scale" at bounding box center [586, 76] width 23 height 9
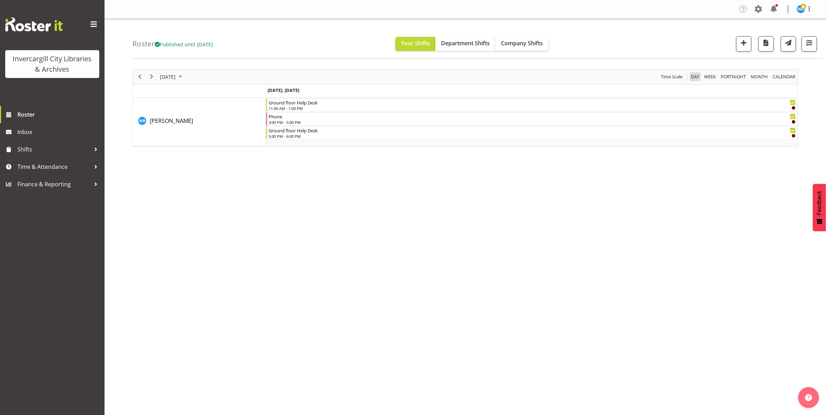
click at [693, 78] on span "Day" at bounding box center [695, 76] width 10 height 9
click at [708, 81] on span "Week" at bounding box center [709, 76] width 13 height 9
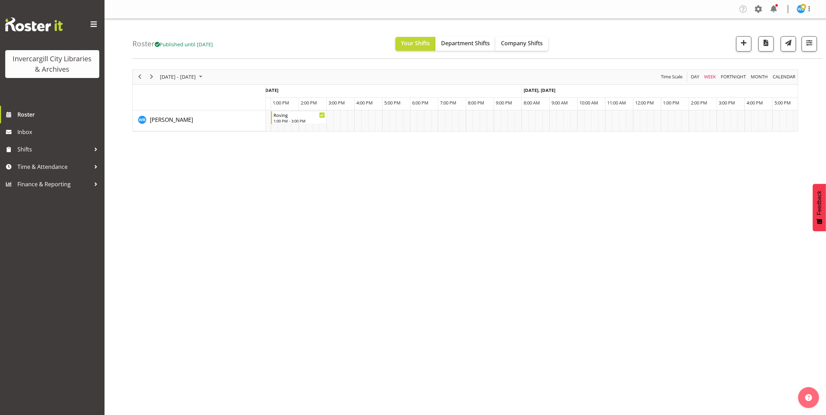
scroll to position [0, 153]
click at [530, 119] on td "Timeline Week of October 9, 2025" at bounding box center [529, 120] width 7 height 21
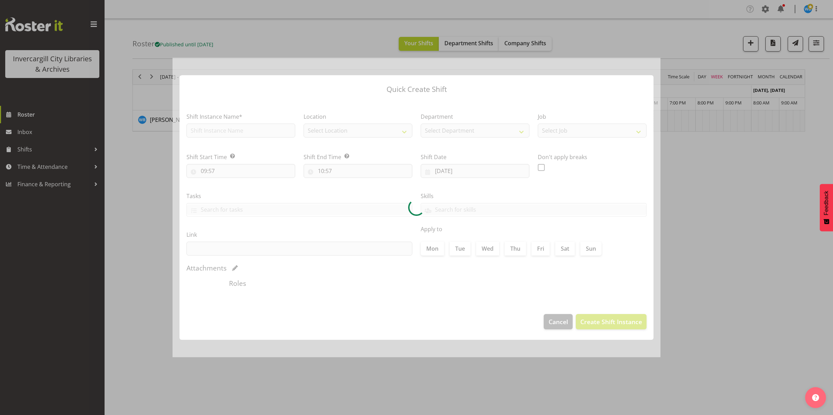
type input "14:00"
type input "14:15"
type input "09/10/2025"
checkbox input "true"
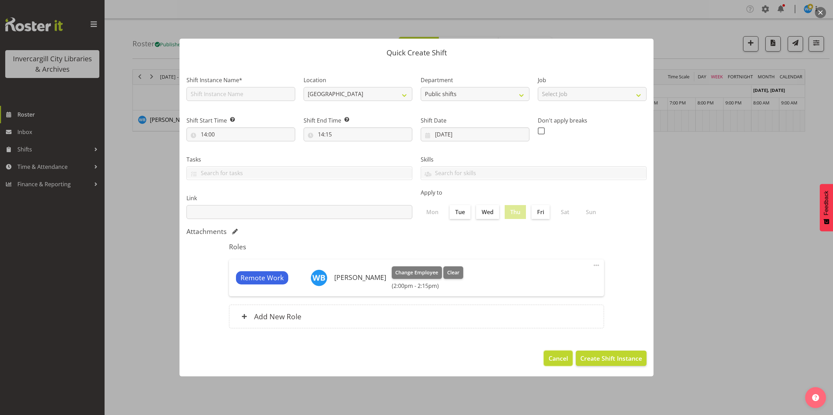
click at [552, 359] on span "Cancel" at bounding box center [558, 358] width 20 height 9
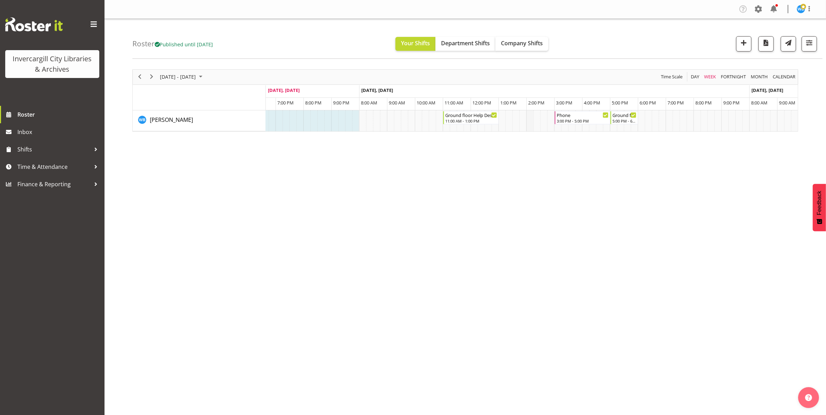
click at [529, 120] on td "Timeline Week of October 9, 2025" at bounding box center [529, 120] width 7 height 21
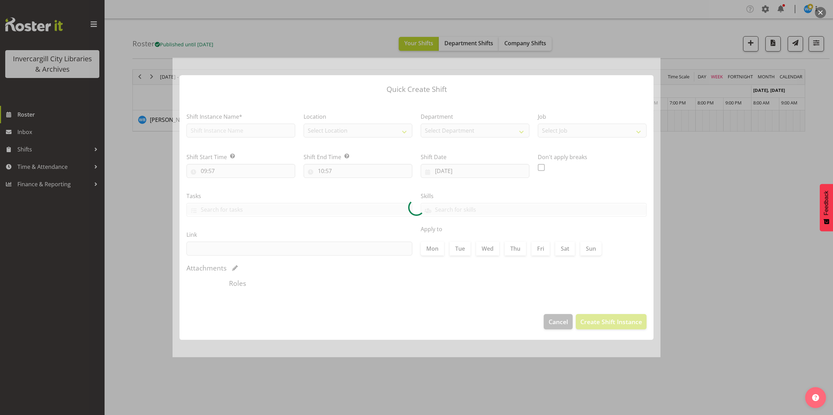
type input "14:00"
type input "14:15"
type input "09/10/2025"
checkbox input "true"
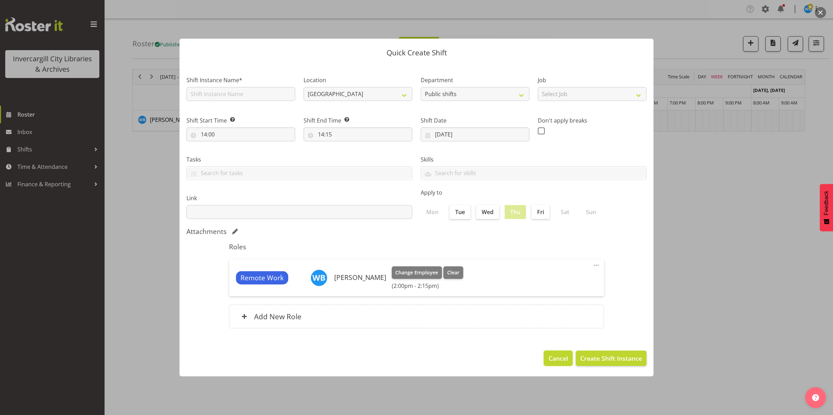
click at [558, 363] on span "Cancel" at bounding box center [558, 358] width 20 height 9
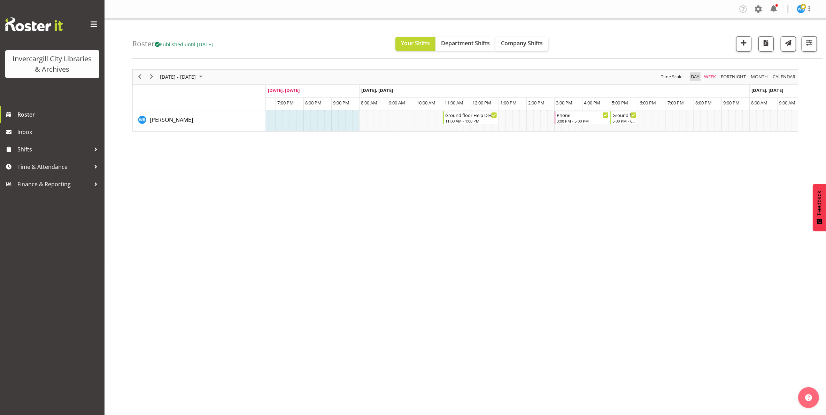
click at [696, 79] on span "Day" at bounding box center [695, 76] width 10 height 9
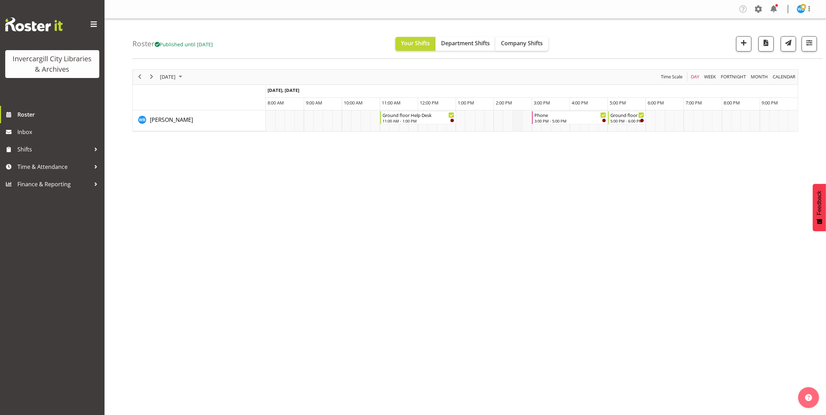
click at [517, 122] on td "Timeline Day of October 9, 2025" at bounding box center [517, 120] width 9 height 21
click at [500, 119] on td "Timeline Day of October 9, 2025" at bounding box center [498, 120] width 9 height 21
click at [485, 119] on td "Timeline Day of October 9, 2025" at bounding box center [488, 120] width 9 height 21
click at [478, 120] on td "Timeline Day of October 9, 2025" at bounding box center [479, 120] width 9 height 21
click at [471, 119] on td "Timeline Day of October 9, 2025" at bounding box center [469, 120] width 9 height 21
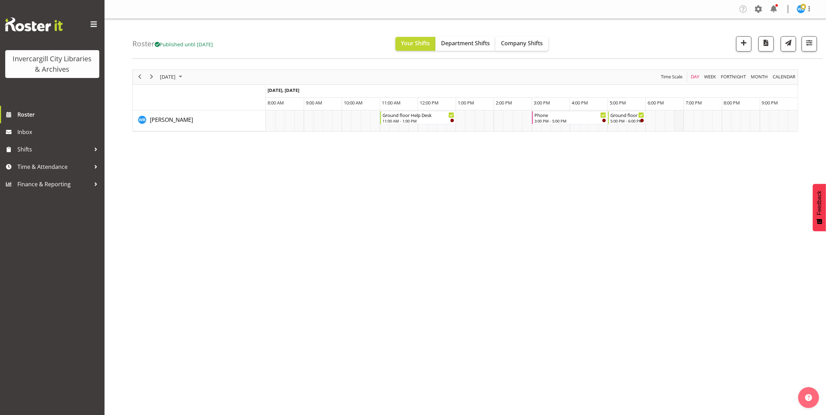
click at [681, 121] on td "Timeline Day of October 9, 2025" at bounding box center [678, 120] width 9 height 21
click at [711, 78] on span "Week" at bounding box center [709, 76] width 13 height 9
click at [526, 45] on span "Company Shifts" at bounding box center [522, 43] width 42 height 8
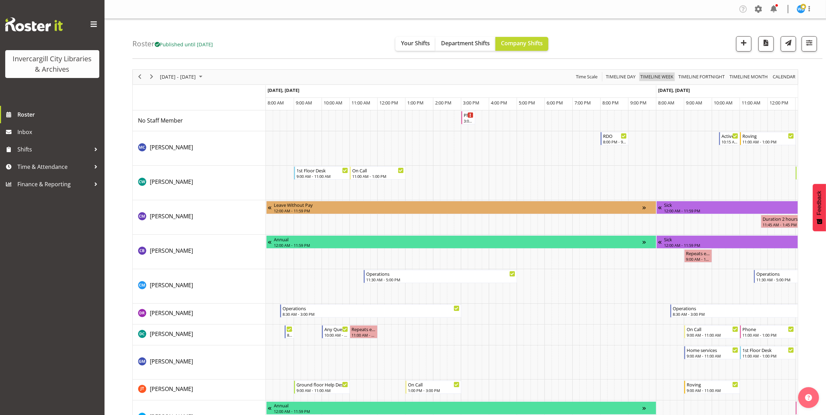
click at [653, 76] on span "Timeline Week" at bounding box center [657, 76] width 34 height 9
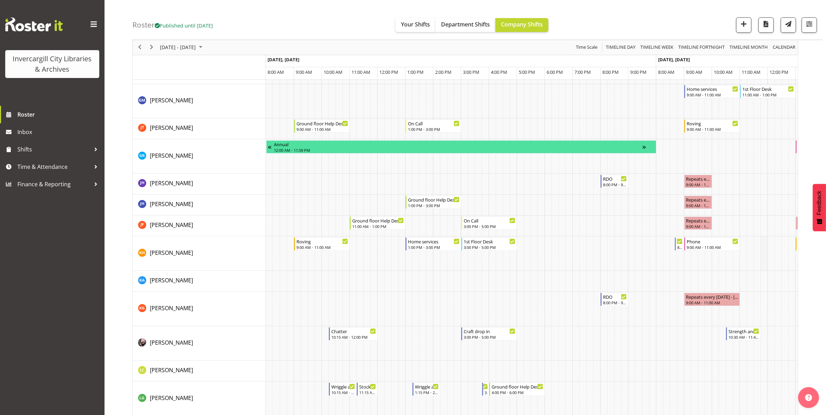
click at [765, 260] on td "Timeline Week of October 9, 2025" at bounding box center [763, 254] width 7 height 34
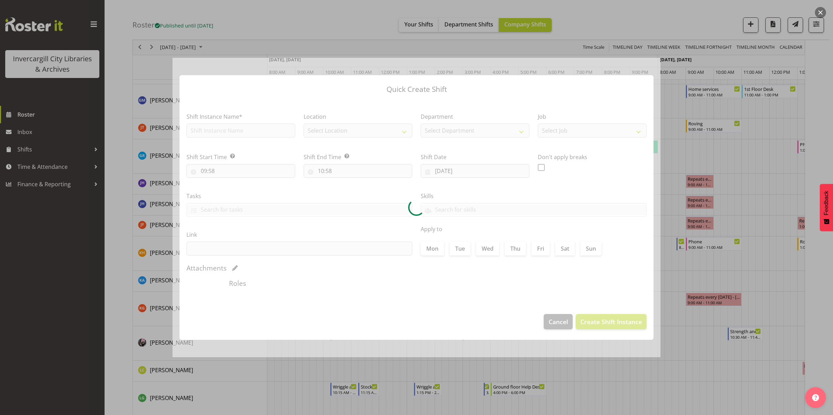
type input "11:45"
type input "12:00"
type input "07/10/2025"
checkbox input "true"
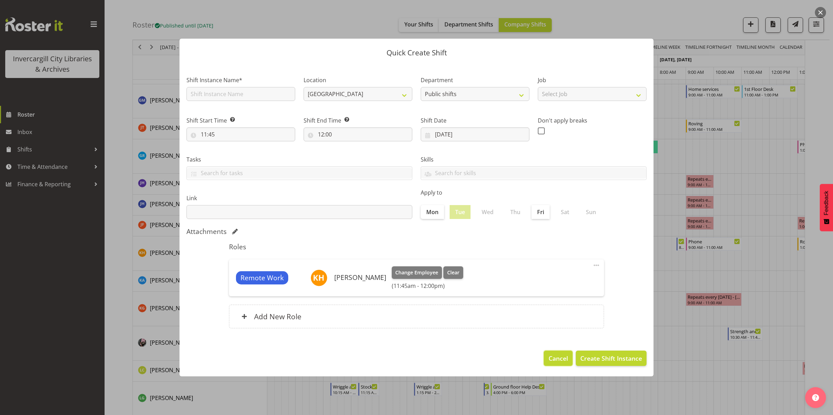
click at [555, 363] on span "Cancel" at bounding box center [558, 358] width 20 height 9
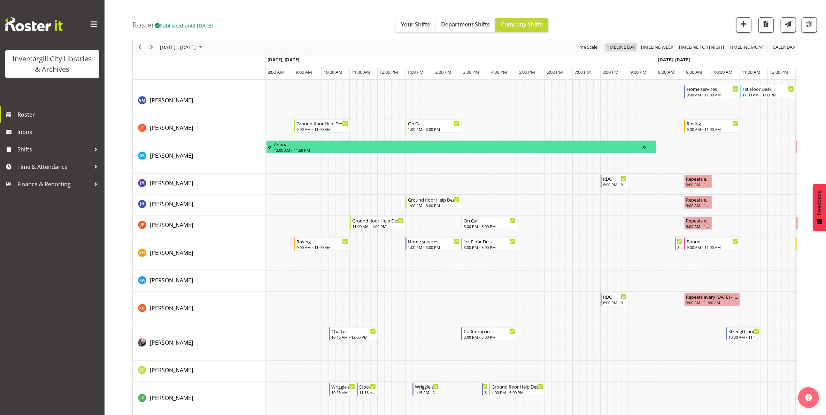
click at [619, 49] on span "Timeline Day" at bounding box center [620, 47] width 31 height 9
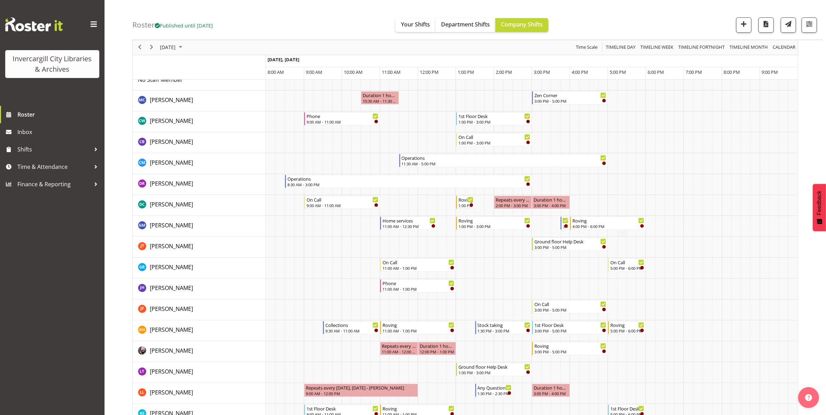
scroll to position [44, 0]
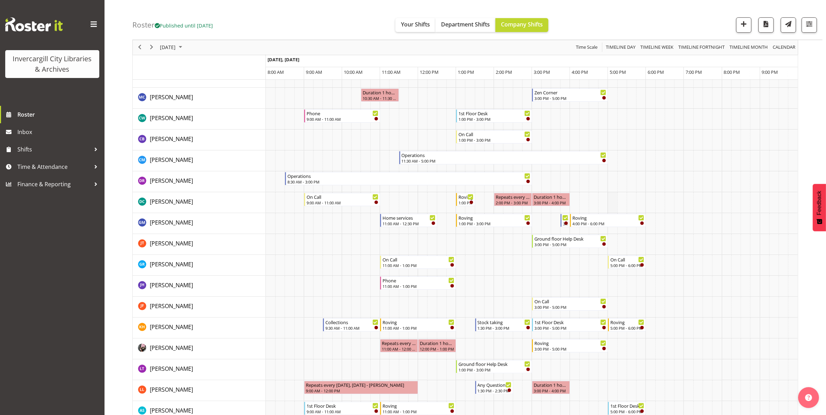
click at [612, 200] on td "Timeline Day of October 9, 2025" at bounding box center [612, 202] width 9 height 21
click at [603, 202] on td "Timeline Day of October 9, 2025" at bounding box center [602, 202] width 9 height 21
click at [606, 184] on td "Timeline Day of October 9, 2025" at bounding box center [602, 181] width 9 height 21
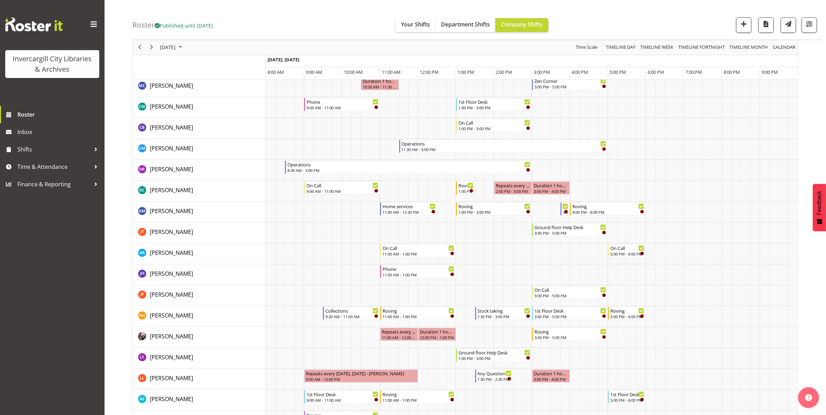
scroll to position [0, 0]
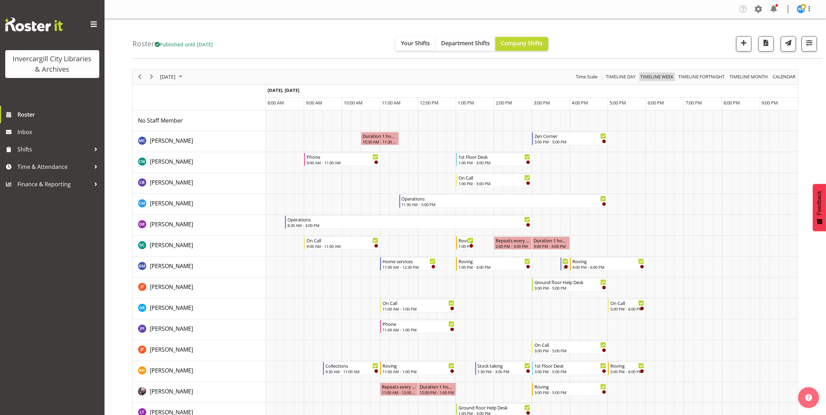
click at [659, 77] on span "Timeline Week" at bounding box center [657, 76] width 34 height 9
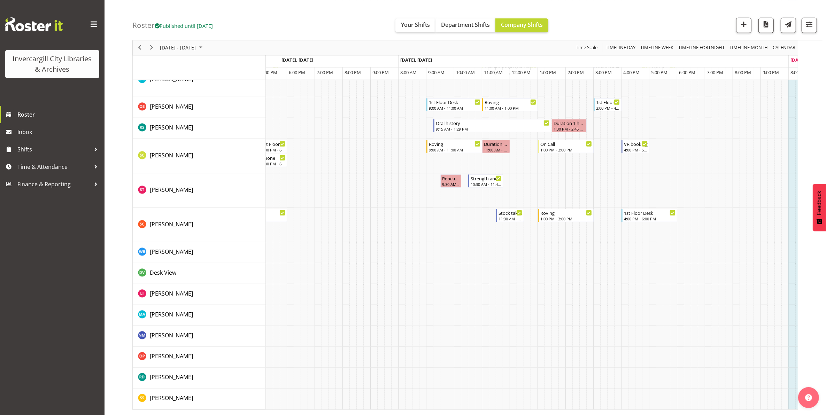
scroll to position [0, 283]
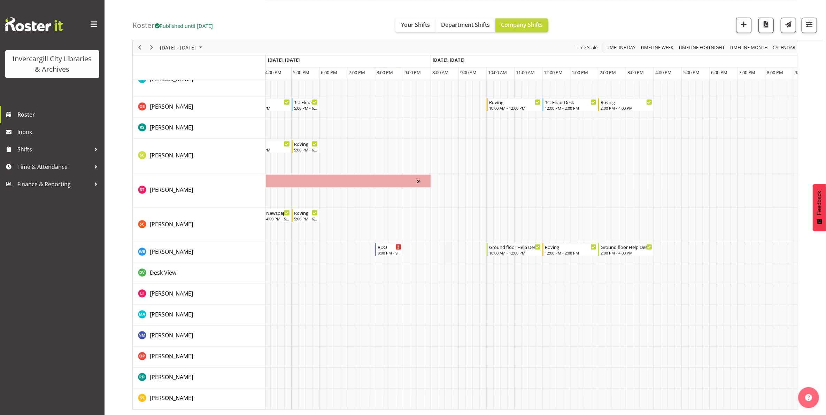
click at [446, 244] on td "Timeline Week of October 9, 2025" at bounding box center [448, 252] width 7 height 21
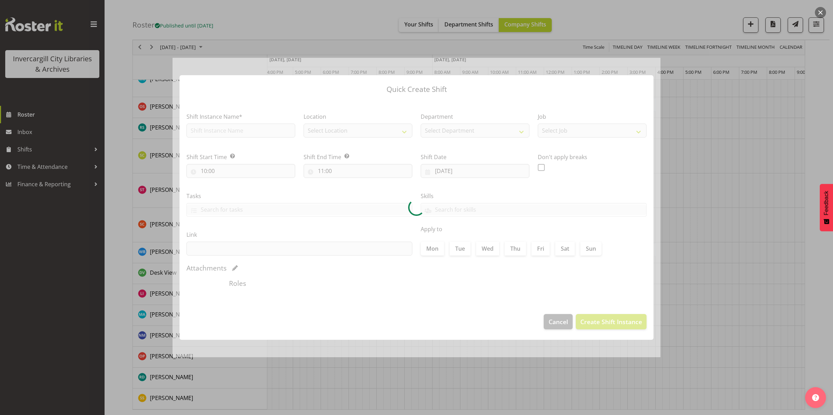
type input "08:30"
type input "08:45"
type input "11/10/2025"
checkbox input "true"
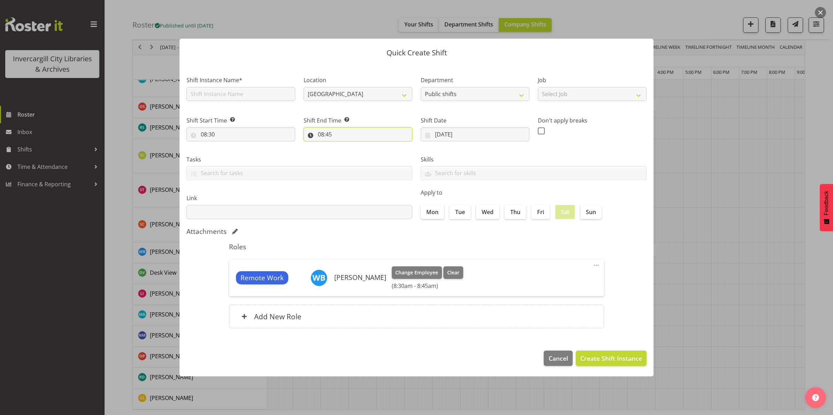
click at [333, 135] on input "08:45" at bounding box center [357, 134] width 109 height 14
click at [351, 155] on select "00 01 02 03 04 05 06 07 08 09 10 11 12 13 14 15 16 17 18 19 20 21 22 23" at bounding box center [351, 153] width 16 height 14
select select "10"
click at [343, 146] on select "00 01 02 03 04 05 06 07 08 09 10 11 12 13 14 15 16 17 18 19 20 21 22 23" at bounding box center [351, 153] width 16 height 14
type input "10:45"
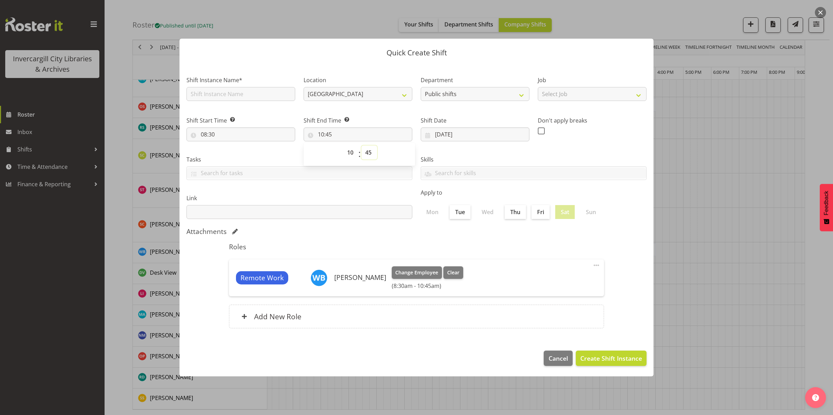
click at [368, 156] on select "00 01 02 03 04 05 06 07 08 09 10 11 12 13 14 15 16 17 18 19 20 21 22 23 24 25 2…" at bounding box center [369, 153] width 16 height 14
select select "0"
type input "10:00"
click at [369, 153] on select "00 01 02 03 04 05 06 07 08 09 10 11 12 13 14 15 16 17 18 19 20 21 22 23 24 25 2…" at bounding box center [369, 153] width 16 height 14
click at [272, 279] on span "Remote Work" at bounding box center [261, 278] width 43 height 10
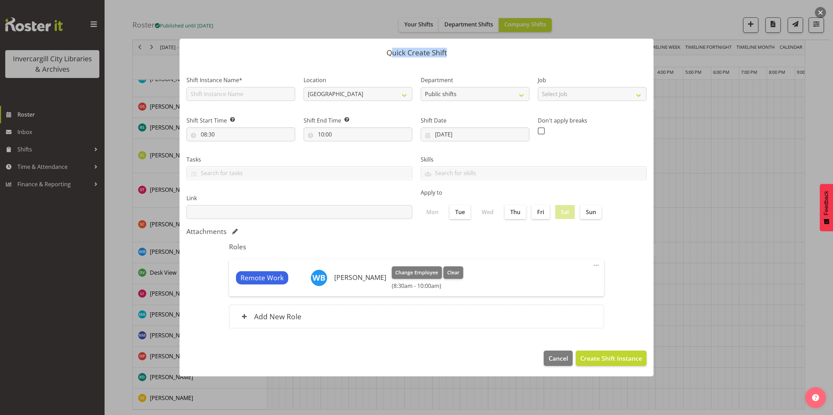
drag, startPoint x: 498, startPoint y: 53, endPoint x: 389, endPoint y: 57, distance: 109.1
click at [389, 57] on header "Quick Create Shift" at bounding box center [416, 51] width 474 height 25
drag, startPoint x: 389, startPoint y: 57, endPoint x: 359, endPoint y: 57, distance: 30.0
click at [359, 57] on header "Quick Create Shift" at bounding box center [416, 51] width 474 height 25
click at [260, 281] on span "Remote Work" at bounding box center [261, 278] width 43 height 10
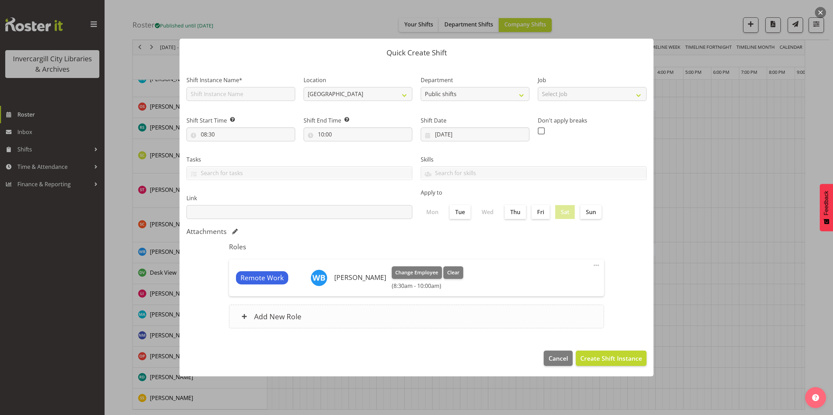
click at [257, 319] on h6 "Add New Role" at bounding box center [277, 316] width 47 height 9
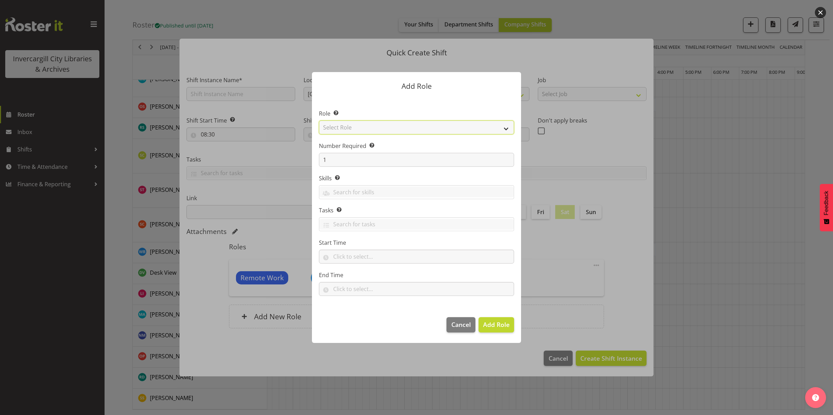
click at [356, 126] on select "Select Role 1st floor desk AQ operator Business Support Team member Casual Cust…" at bounding box center [416, 128] width 195 height 14
click at [452, 326] on span "Cancel" at bounding box center [461, 324] width 20 height 9
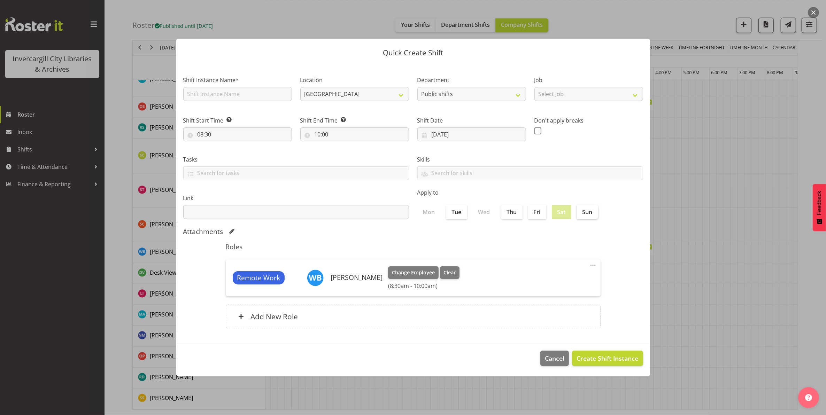
click at [592, 267] on span at bounding box center [593, 265] width 8 height 8
click at [551, 282] on link "Edit" at bounding box center [563, 281] width 67 height 13
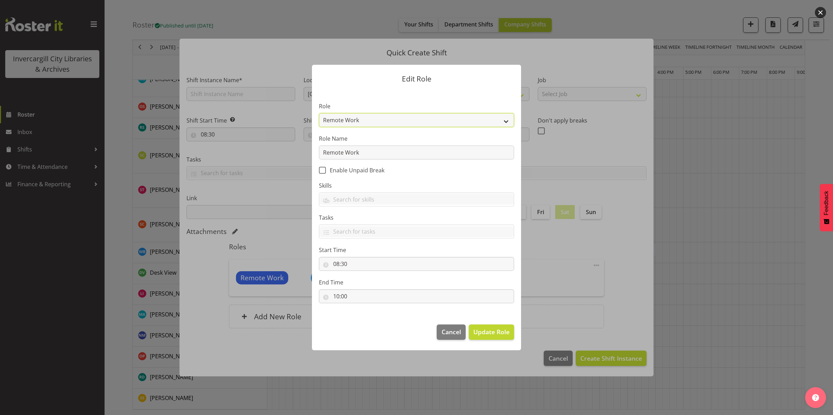
click at [374, 119] on select "1st floor desk AQ operator Business Support Team member Casual Customer Experie…" at bounding box center [416, 120] width 195 height 14
select select "1548"
click at [319, 113] on select "1st floor desk AQ operator Business Support Team member Casual Customer Experie…" at bounding box center [416, 120] width 195 height 14
click at [368, 154] on input "Remote Work" at bounding box center [416, 153] width 195 height 14
drag, startPoint x: 368, startPoint y: 154, endPoint x: 318, endPoint y: 154, distance: 49.8
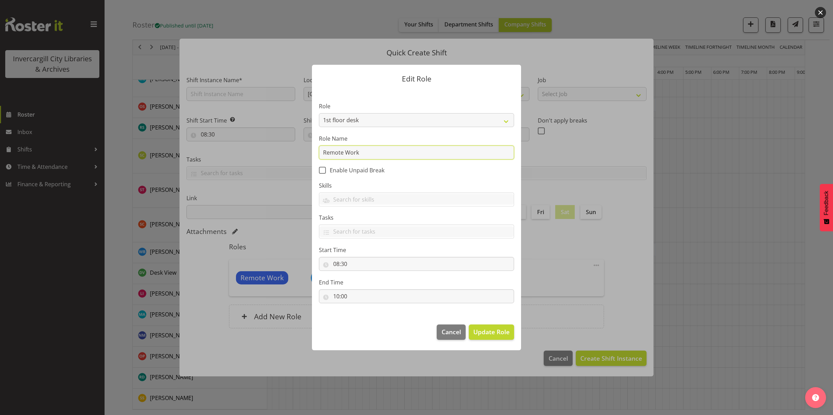
click at [318, 154] on section "Role 1st floor desk AQ operator Business Support Team member Casual Customer Ex…" at bounding box center [416, 204] width 209 height 228
type input "Opening"
click at [483, 335] on span "Update Role" at bounding box center [491, 331] width 36 height 9
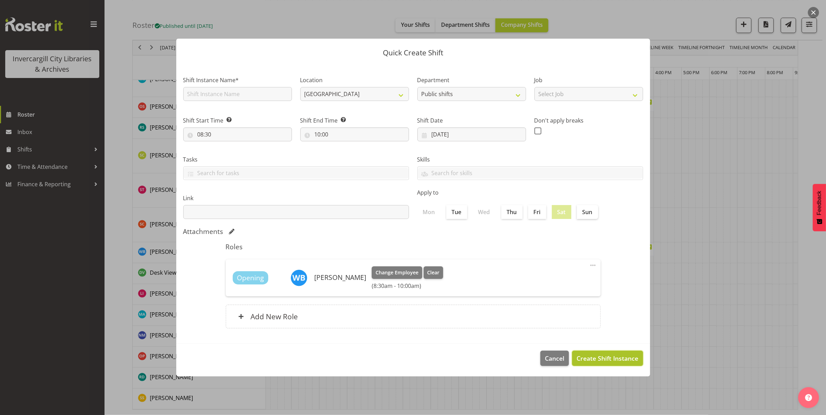
click at [603, 361] on span "Create Shift Instance" at bounding box center [608, 358] width 62 height 9
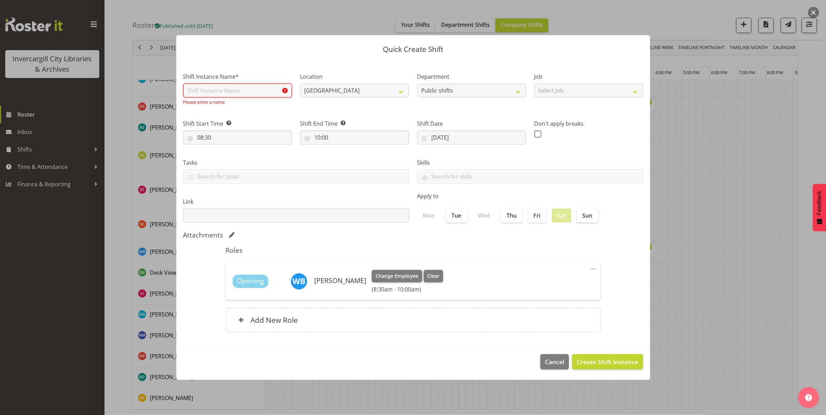
click at [206, 91] on input "text" at bounding box center [237, 91] width 109 height 14
click at [218, 88] on input "text" at bounding box center [237, 91] width 109 height 14
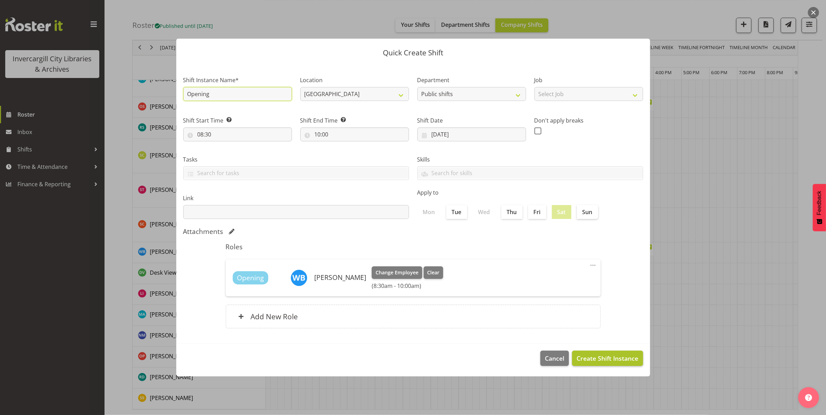
type input "Opening"
click at [590, 363] on span "Create Shift Instance" at bounding box center [608, 358] width 62 height 9
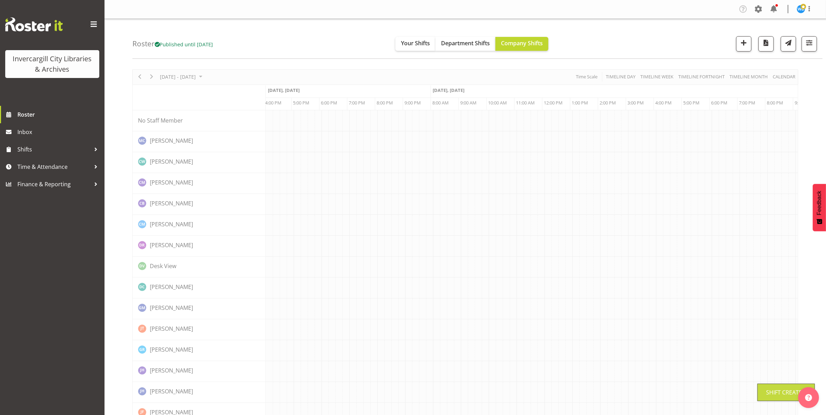
scroll to position [0, 1786]
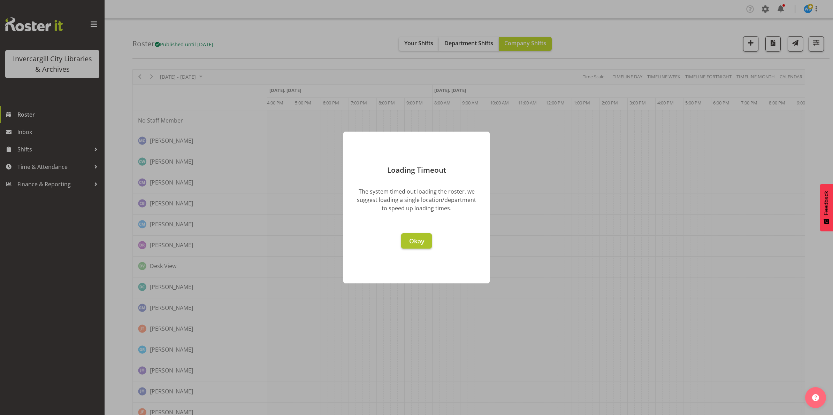
click at [414, 241] on span "Okay" at bounding box center [416, 241] width 15 height 8
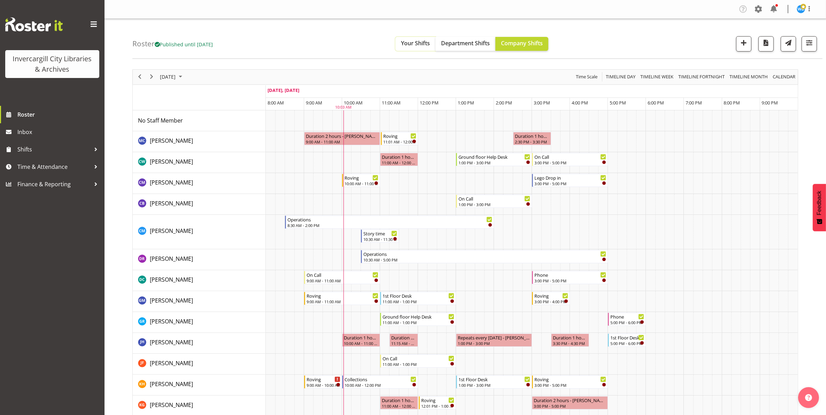
click at [422, 45] on span "Your Shifts" at bounding box center [415, 43] width 29 height 8
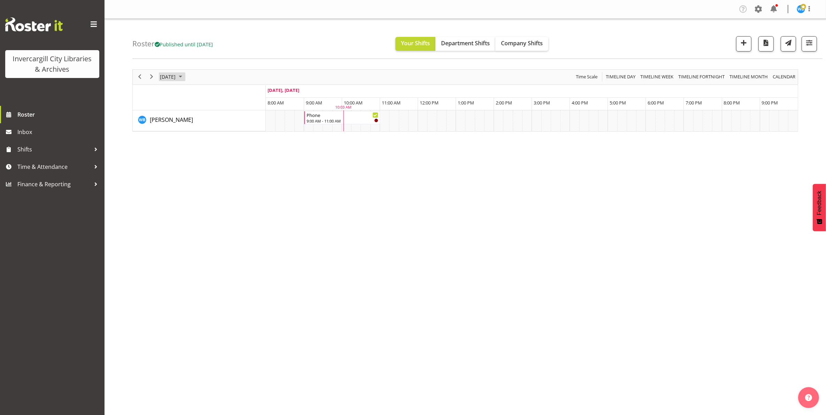
click at [170, 77] on span "[DATE]" at bounding box center [167, 76] width 17 height 9
click at [232, 132] on span "11" at bounding box center [234, 130] width 10 height 10
click at [653, 78] on span "Timeline Week" at bounding box center [657, 76] width 34 height 9
click at [613, 76] on span "Timeline Day" at bounding box center [620, 76] width 31 height 9
click at [170, 80] on span "[DATE]" at bounding box center [167, 76] width 17 height 9
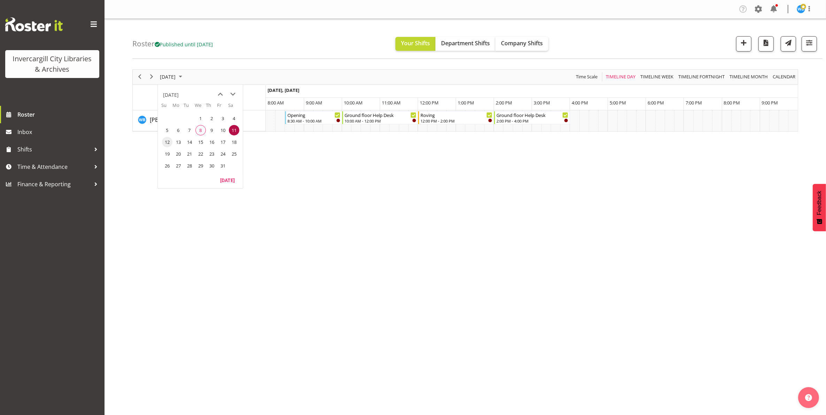
click at [168, 144] on span "12" at bounding box center [167, 142] width 10 height 10
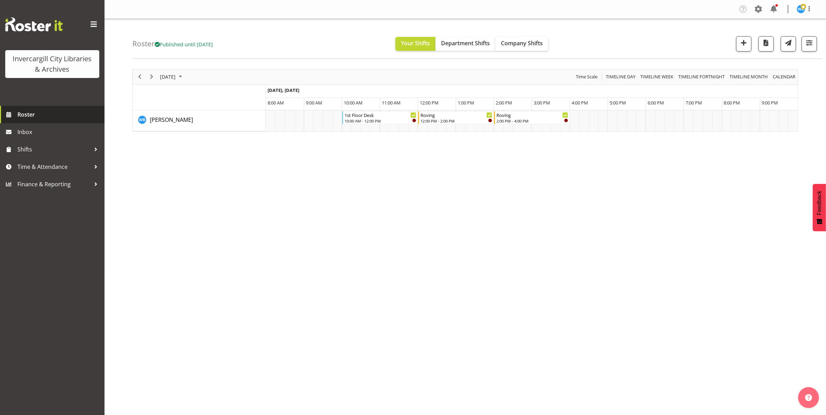
click at [27, 116] on span "Roster" at bounding box center [59, 114] width 84 height 10
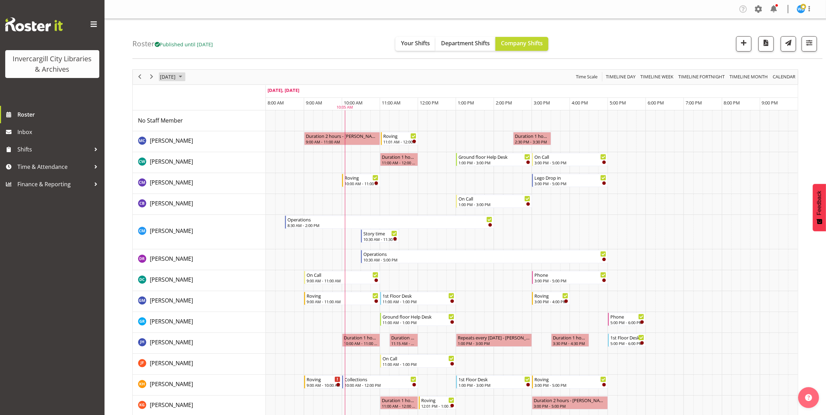
click at [176, 77] on span "[DATE]" at bounding box center [167, 76] width 17 height 9
click at [223, 132] on span "10" at bounding box center [223, 130] width 10 height 10
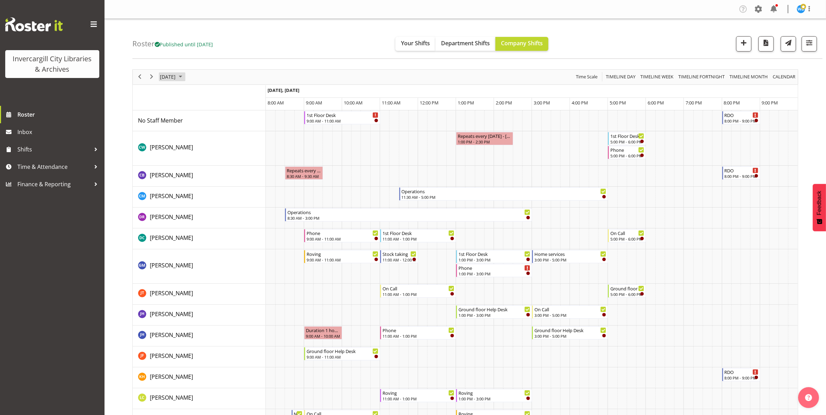
click at [168, 78] on span "October 10, 2025" at bounding box center [167, 76] width 17 height 9
click at [235, 132] on span "11" at bounding box center [234, 130] width 10 height 10
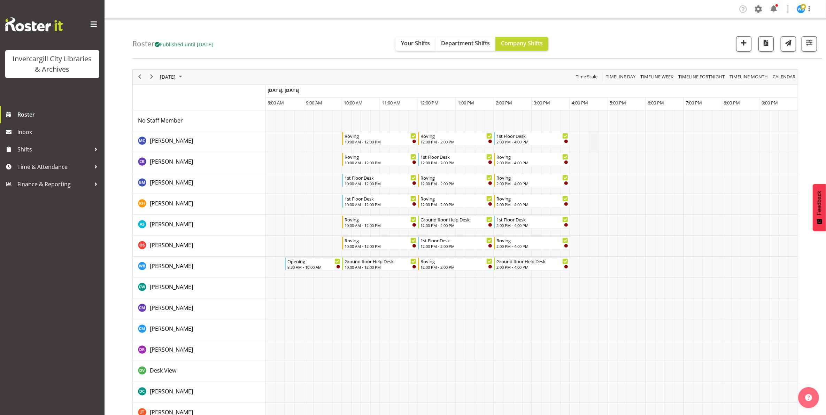
click at [593, 139] on td "Timeline Day of October 11, 2025" at bounding box center [593, 141] width 9 height 21
click at [592, 141] on td "Timeline Day of October 11, 2025" at bounding box center [593, 141] width 9 height 21
click at [647, 77] on span "Timeline Week" at bounding box center [657, 76] width 34 height 9
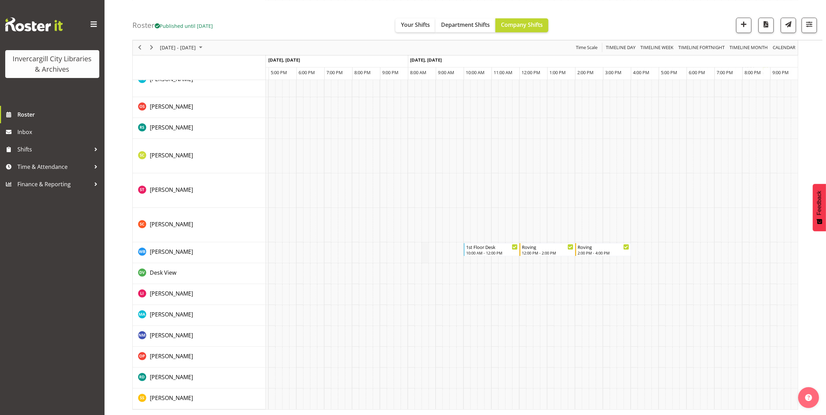
click at [425, 246] on td "Timeline Week of October 11, 2025" at bounding box center [425, 252] width 7 height 21
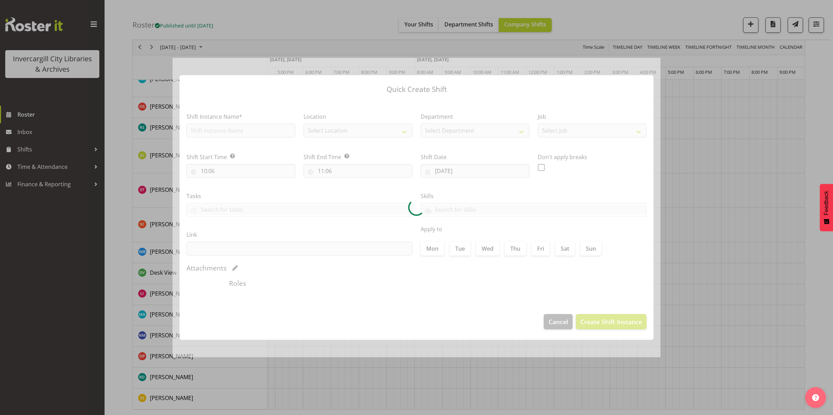
type input "08:30"
type input "08:45"
type input "12/10/2025"
checkbox input "true"
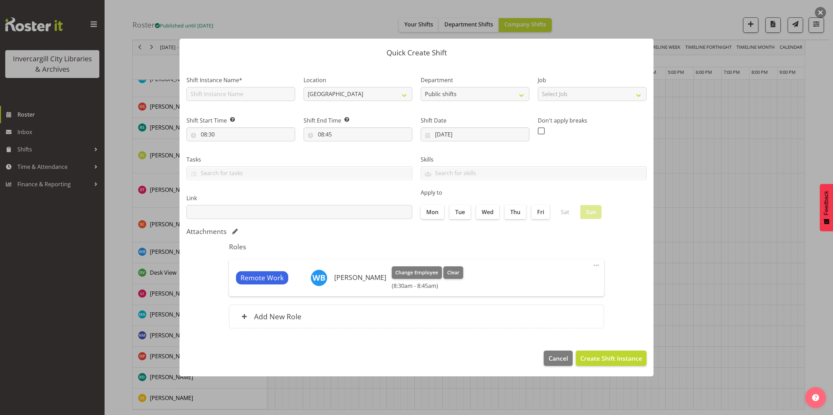
click at [594, 266] on span at bounding box center [596, 265] width 8 height 8
click at [554, 283] on link "Edit" at bounding box center [566, 281] width 67 height 13
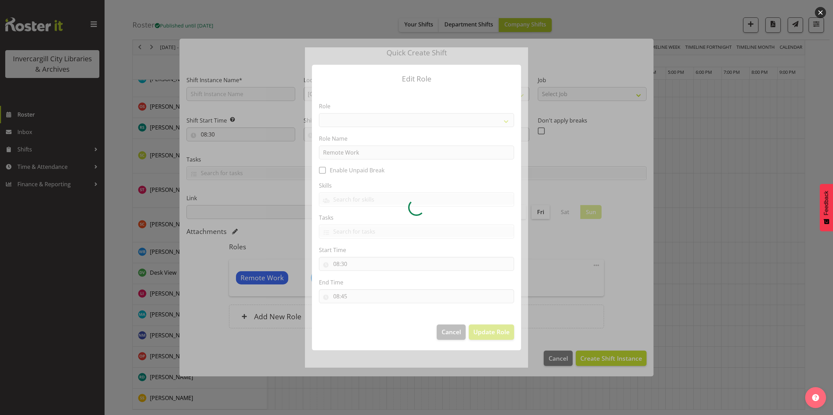
select select "1505"
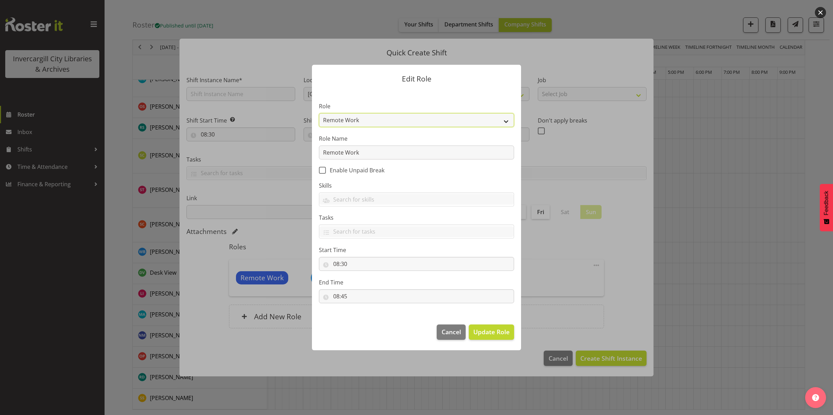
click at [363, 121] on select "1st floor desk AQ operator Business Support Team member Casual Customer Experie…" at bounding box center [416, 120] width 195 height 14
click at [442, 333] on span "Cancel" at bounding box center [451, 331] width 20 height 9
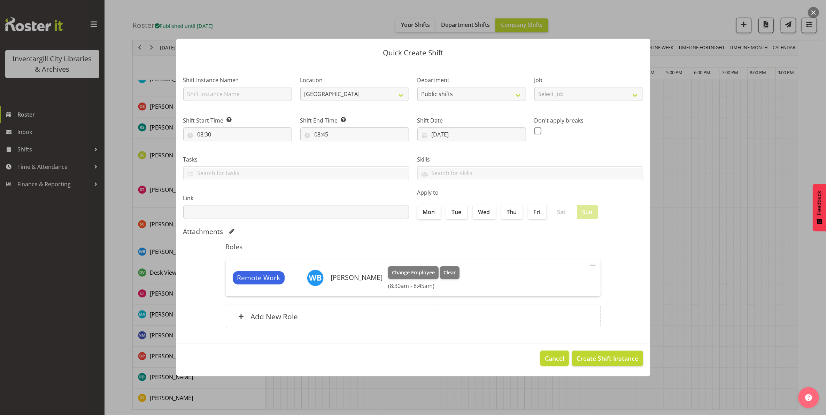
click at [546, 361] on span "Cancel" at bounding box center [555, 358] width 20 height 9
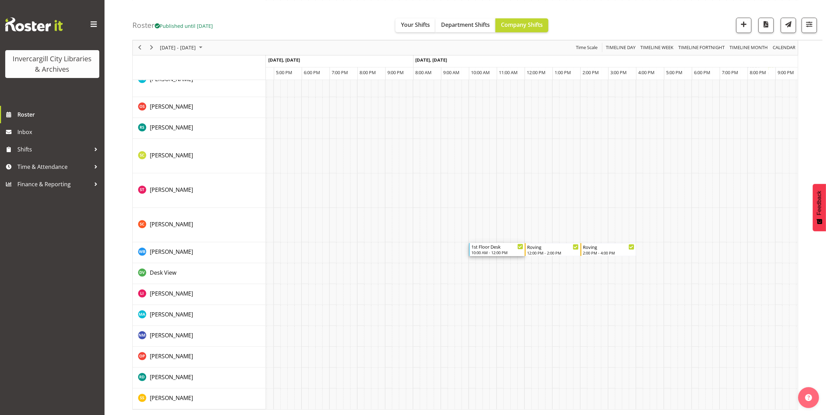
click at [502, 250] on div "10:00 AM - 12:00 PM" at bounding box center [497, 253] width 52 height 6
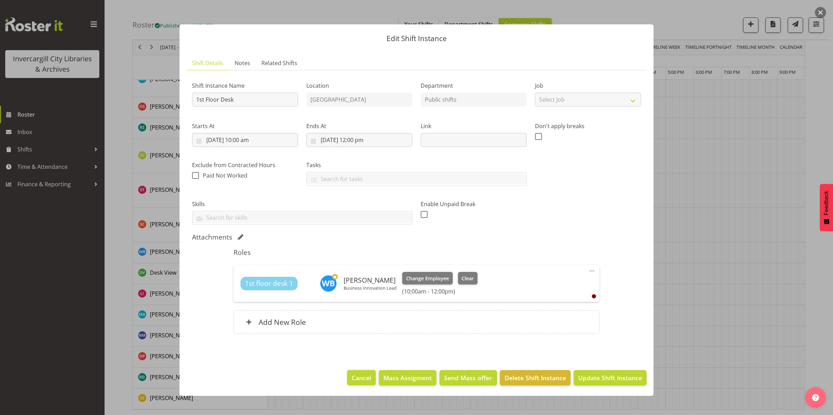
click at [364, 380] on span "Cancel" at bounding box center [361, 377] width 20 height 9
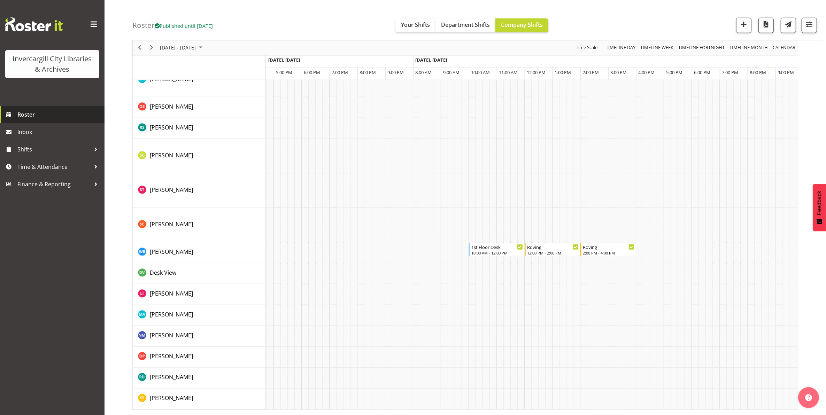
click at [26, 112] on span "Roster" at bounding box center [59, 114] width 84 height 10
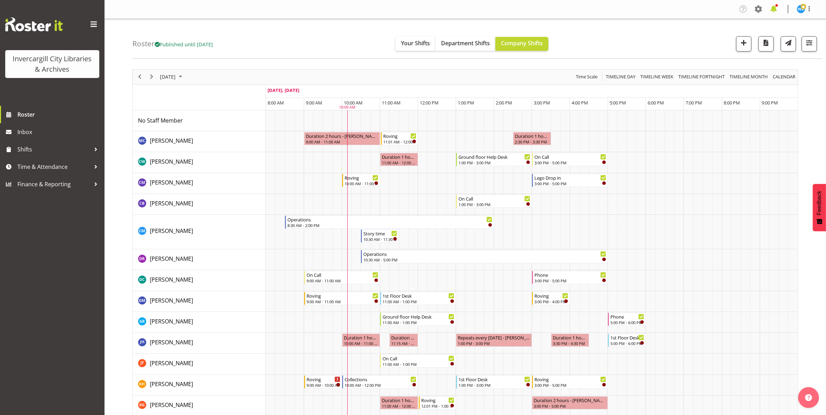
click at [772, 10] on span at bounding box center [773, 8] width 11 height 11
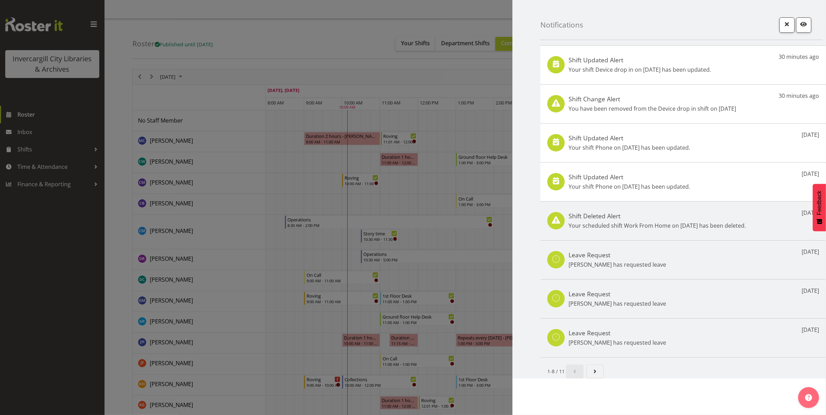
click at [702, 190] on div "Shift Updated Alert Your shift Phone on [DATE] has been updated. [DATE]" at bounding box center [683, 181] width 286 height 39
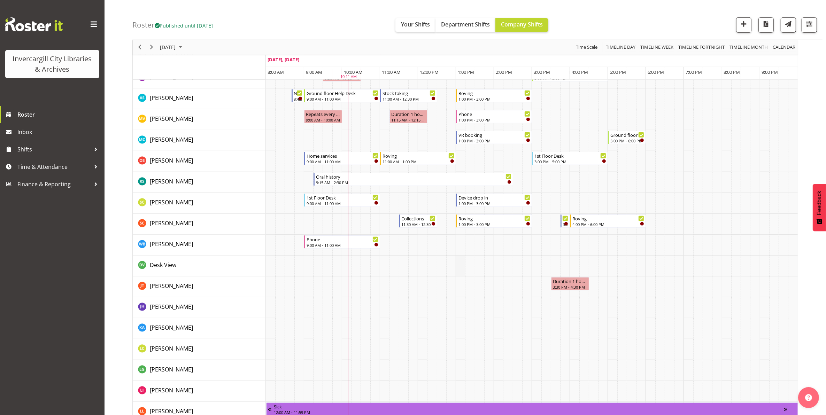
scroll to position [347, 0]
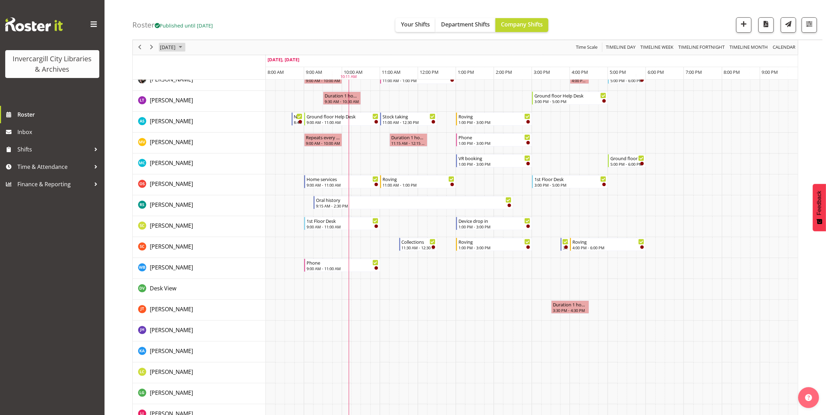
click at [176, 45] on span "[DATE]" at bounding box center [167, 47] width 17 height 9
click at [211, 103] on span "9" at bounding box center [212, 100] width 10 height 10
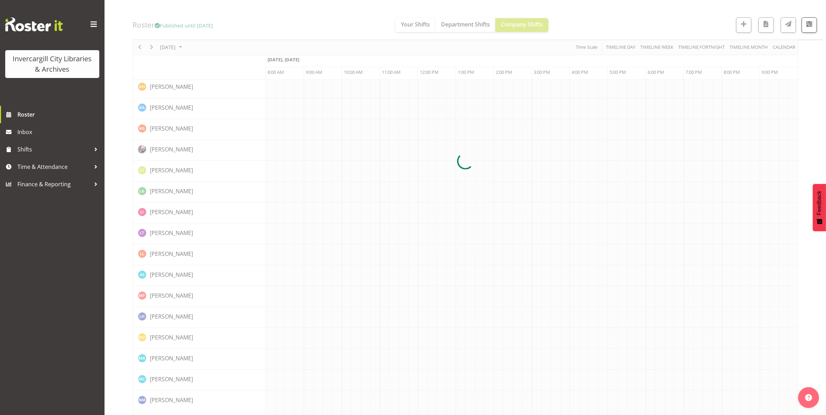
scroll to position [0, 0]
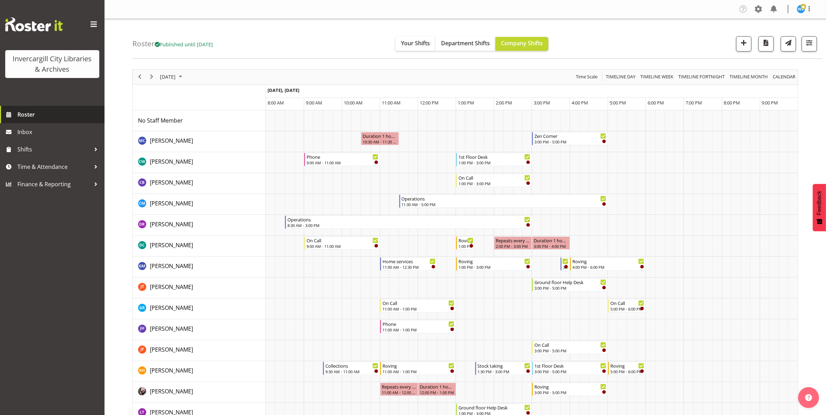
click at [25, 117] on span "Roster" at bounding box center [59, 114] width 84 height 10
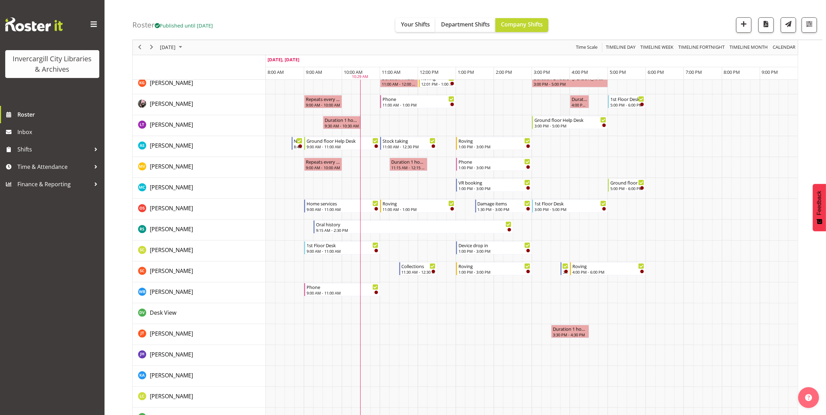
scroll to position [348, 0]
